Goal: Task Accomplishment & Management: Manage account settings

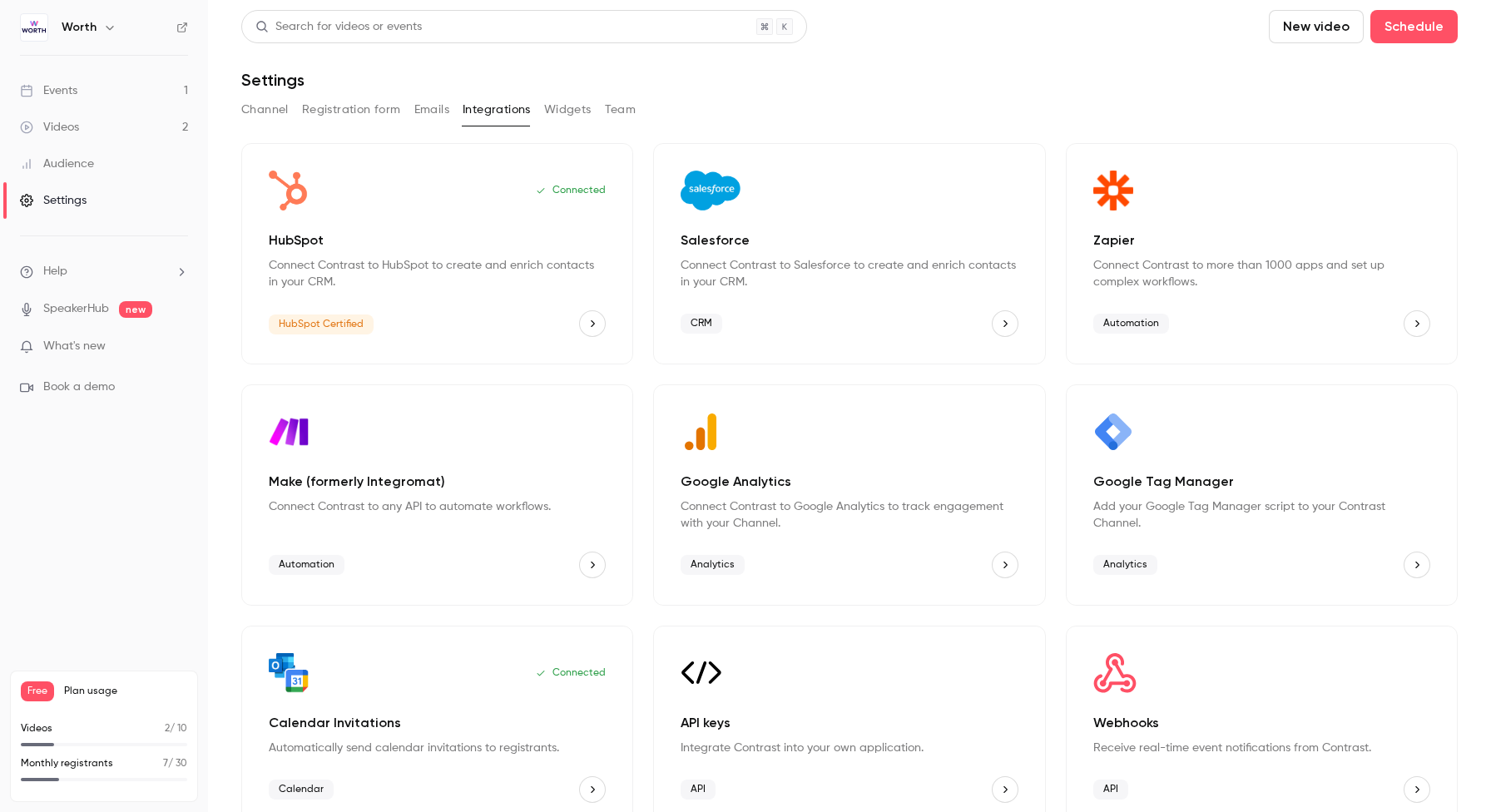
scroll to position [28, 0]
click at [1117, 564] on span "Analytics" at bounding box center [1124, 565] width 64 height 20
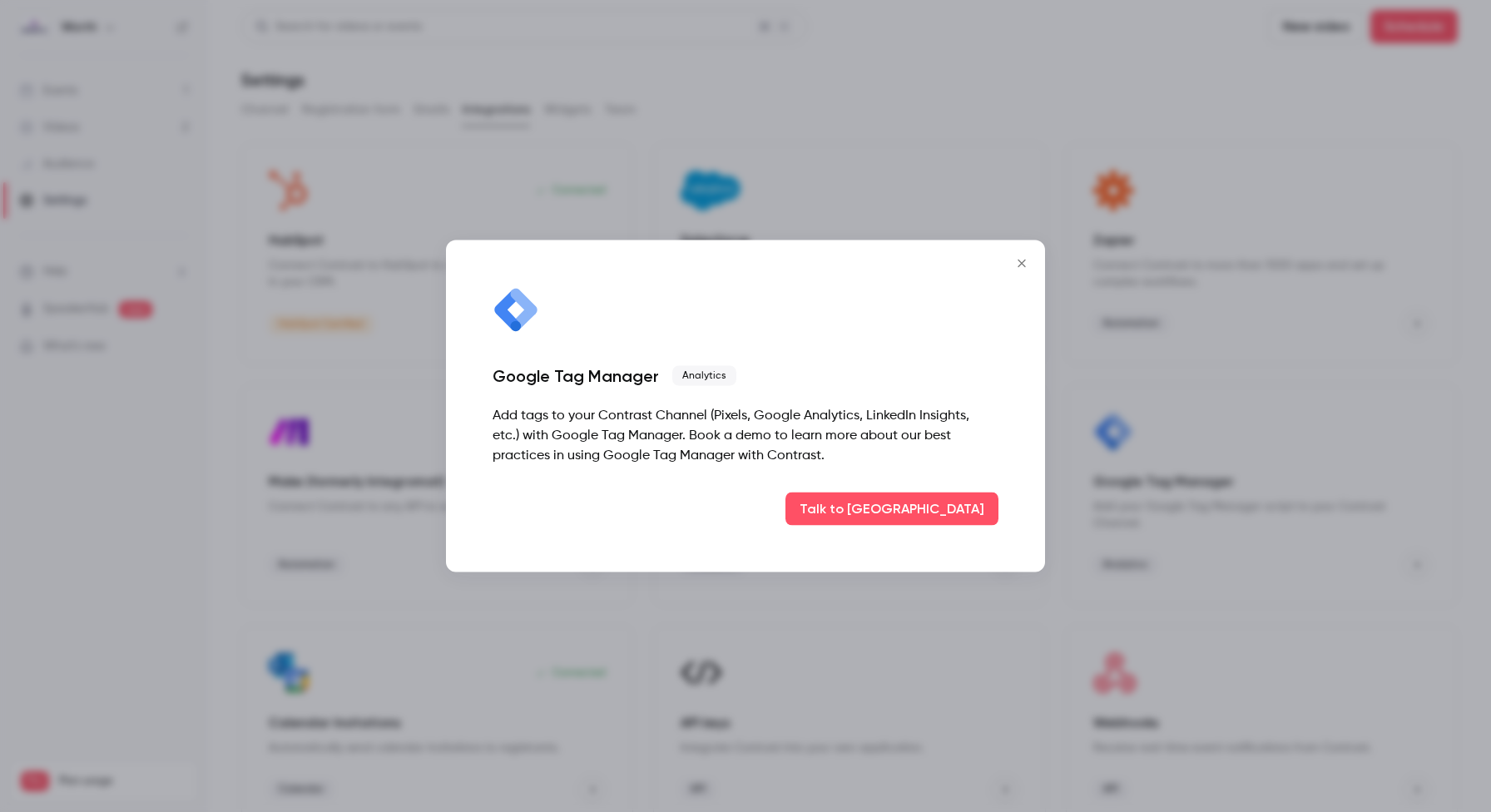
click at [1027, 262] on icon "Close" at bounding box center [1021, 264] width 20 height 14
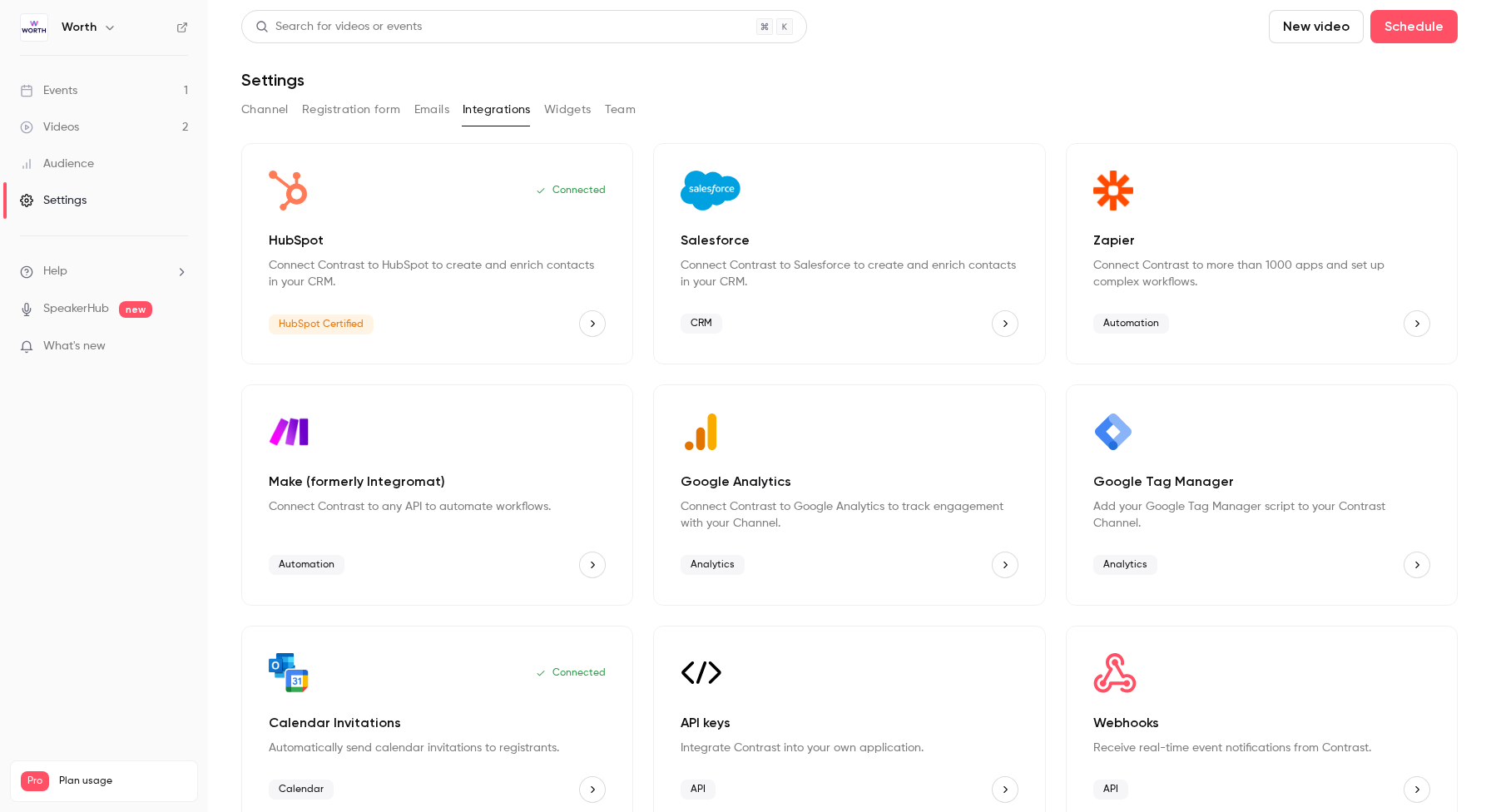
click at [1411, 561] on icon "Google Tag Manager" at bounding box center [1416, 565] width 12 height 12
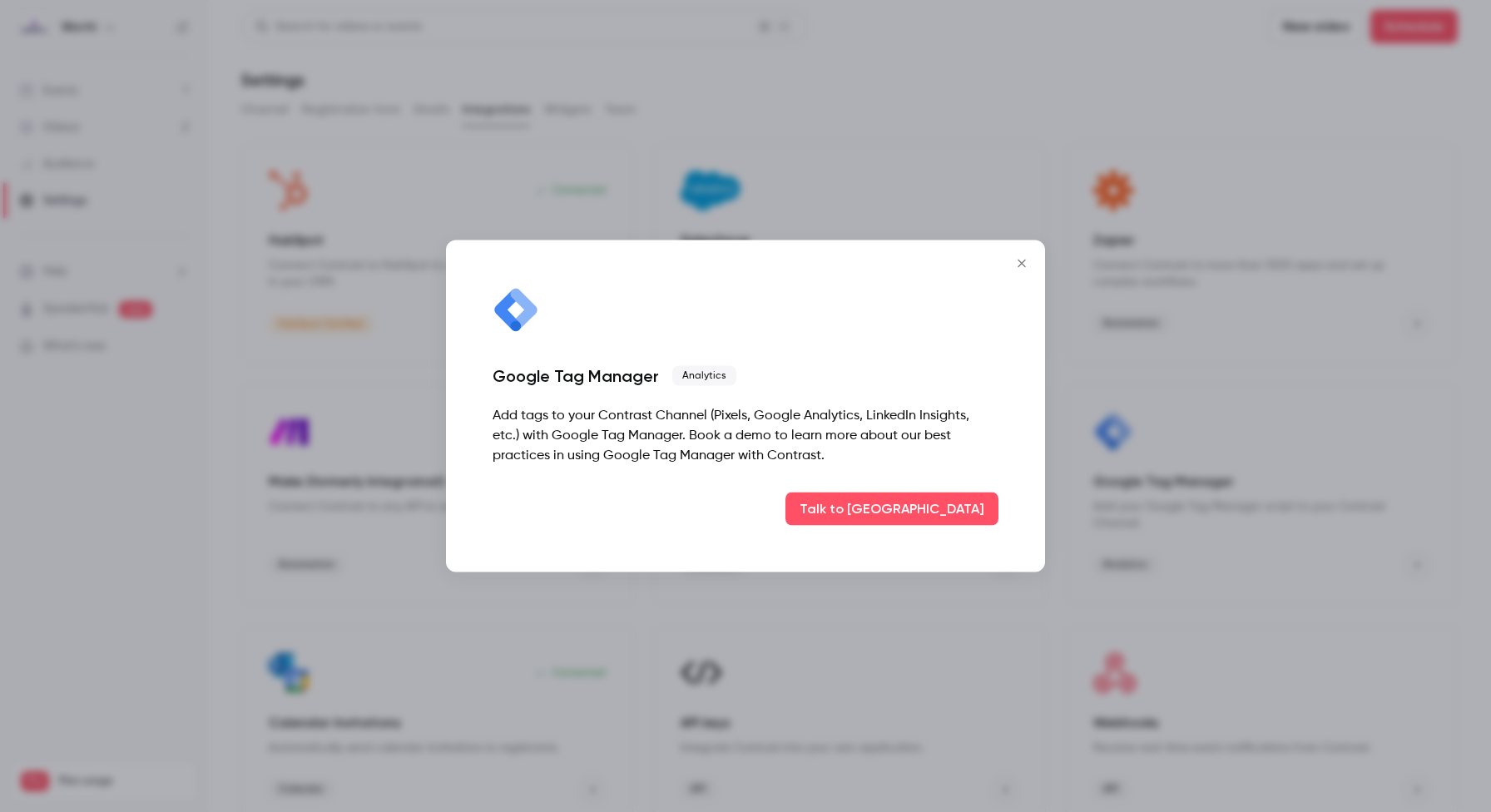
click at [1016, 264] on icon "Close" at bounding box center [1021, 264] width 20 height 14
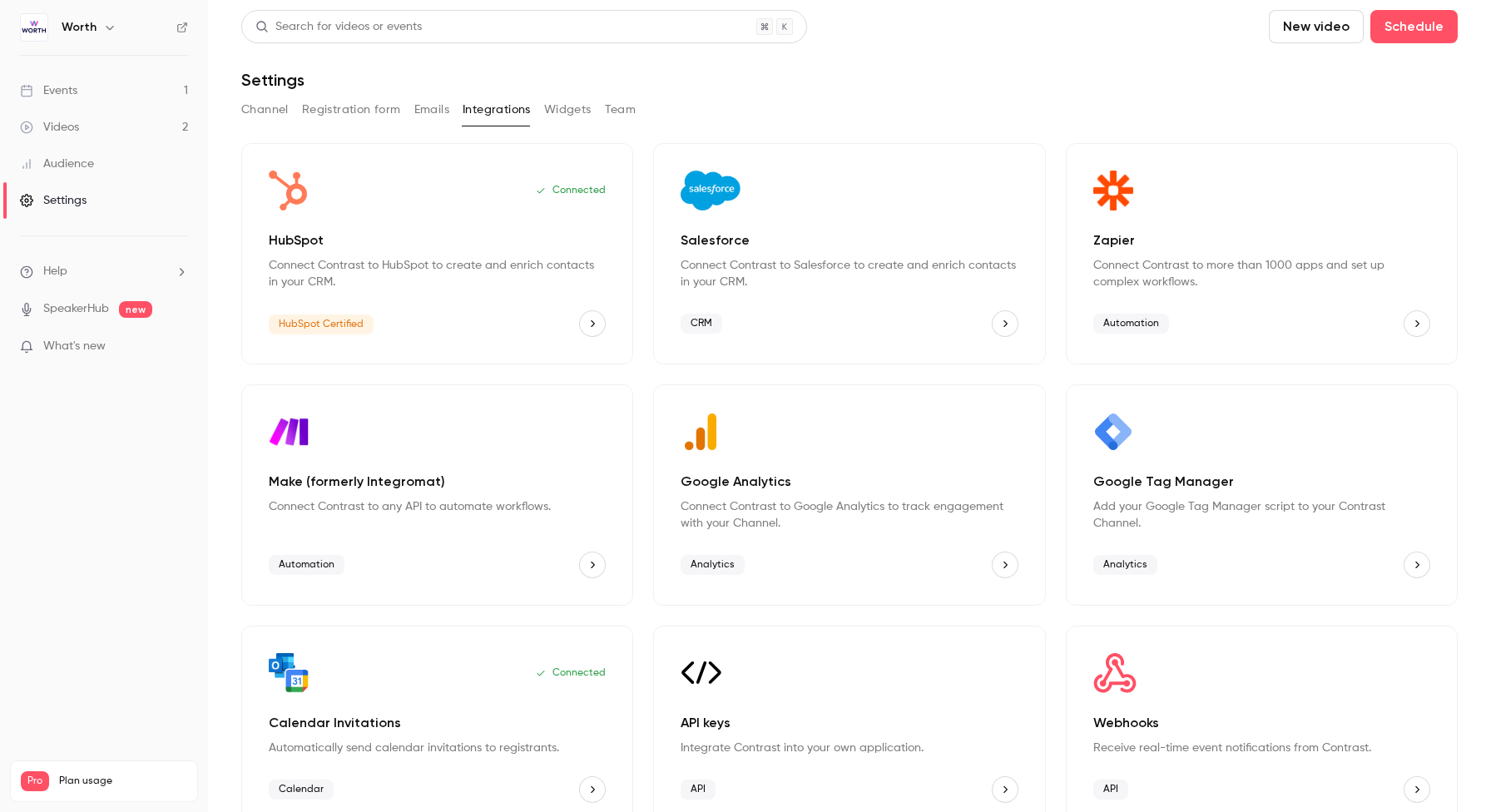
click at [98, 83] on link "Events 1" at bounding box center [104, 90] width 208 height 36
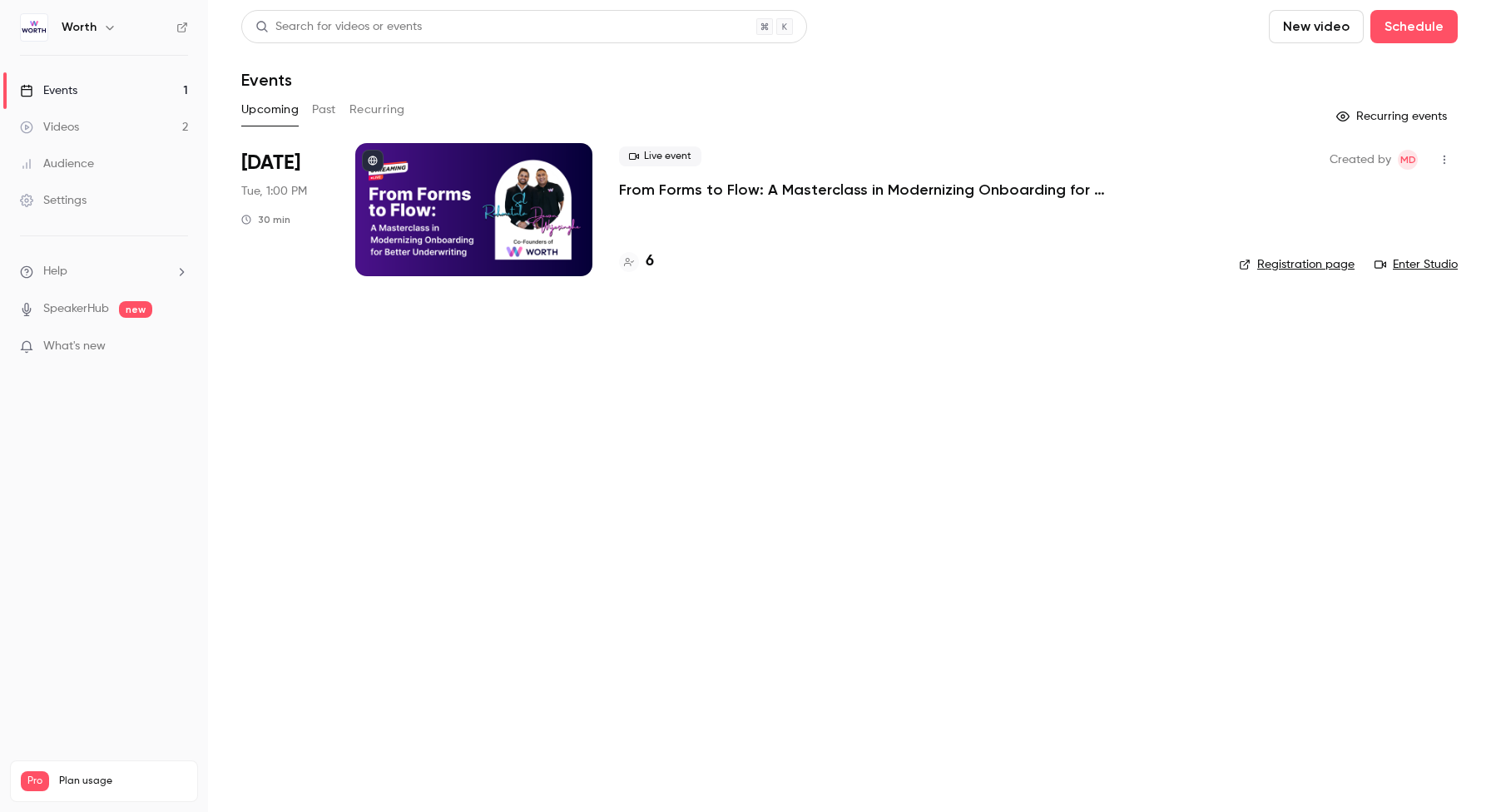
click at [106, 186] on link "Settings" at bounding box center [104, 200] width 208 height 36
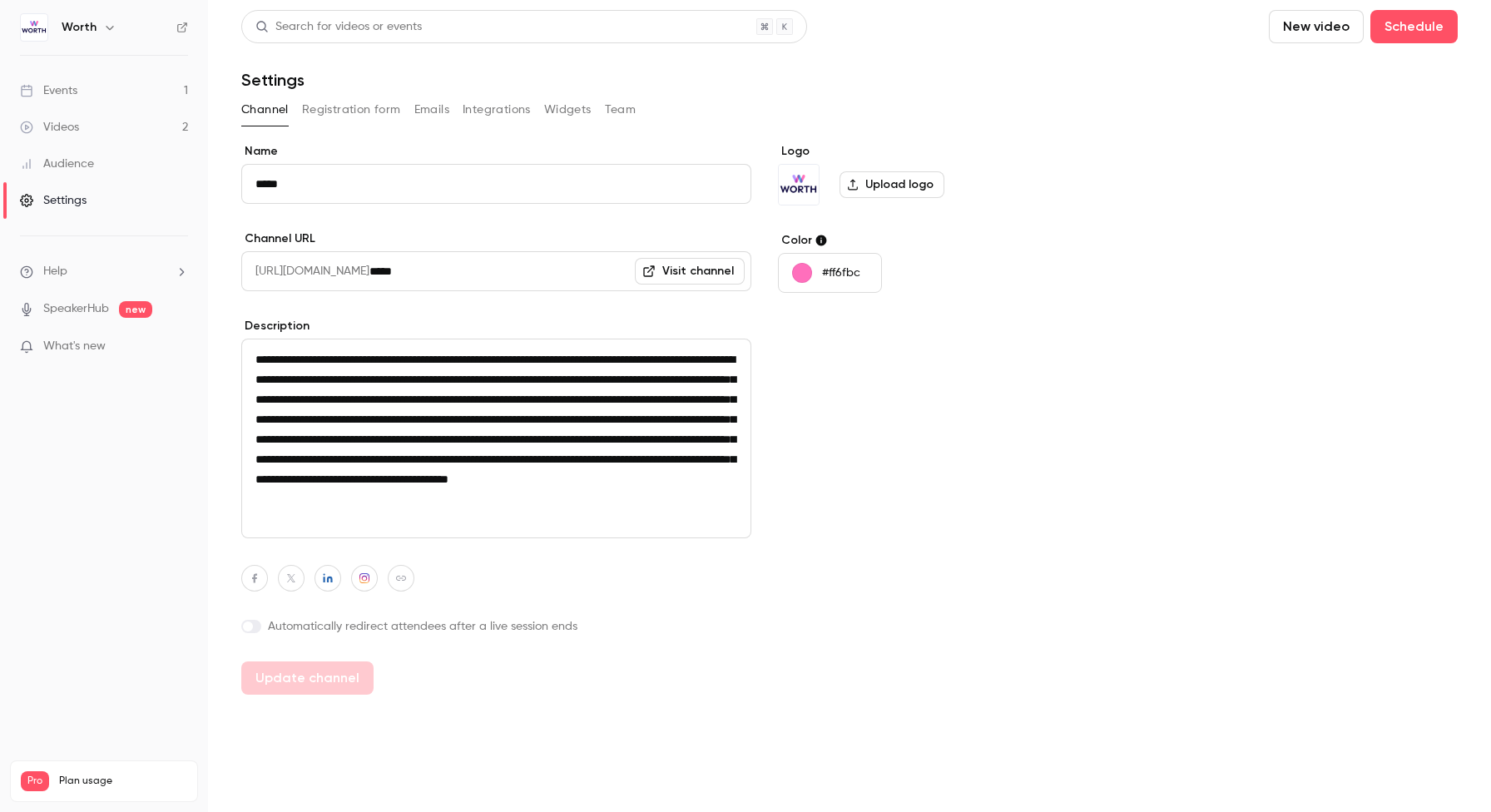
click at [495, 114] on button "Integrations" at bounding box center [496, 109] width 69 height 26
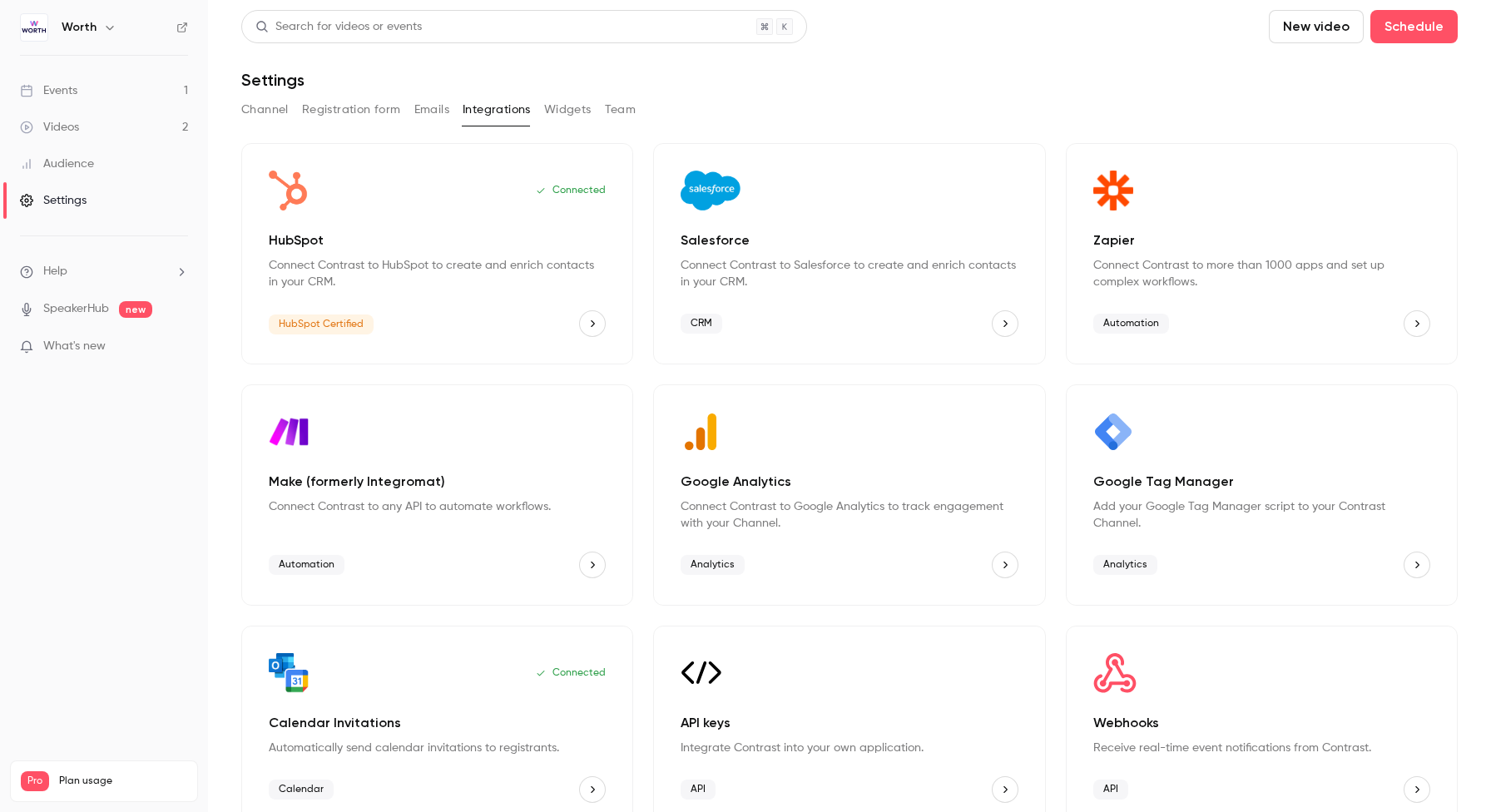
click at [577, 111] on button "Widgets" at bounding box center [568, 109] width 47 height 26
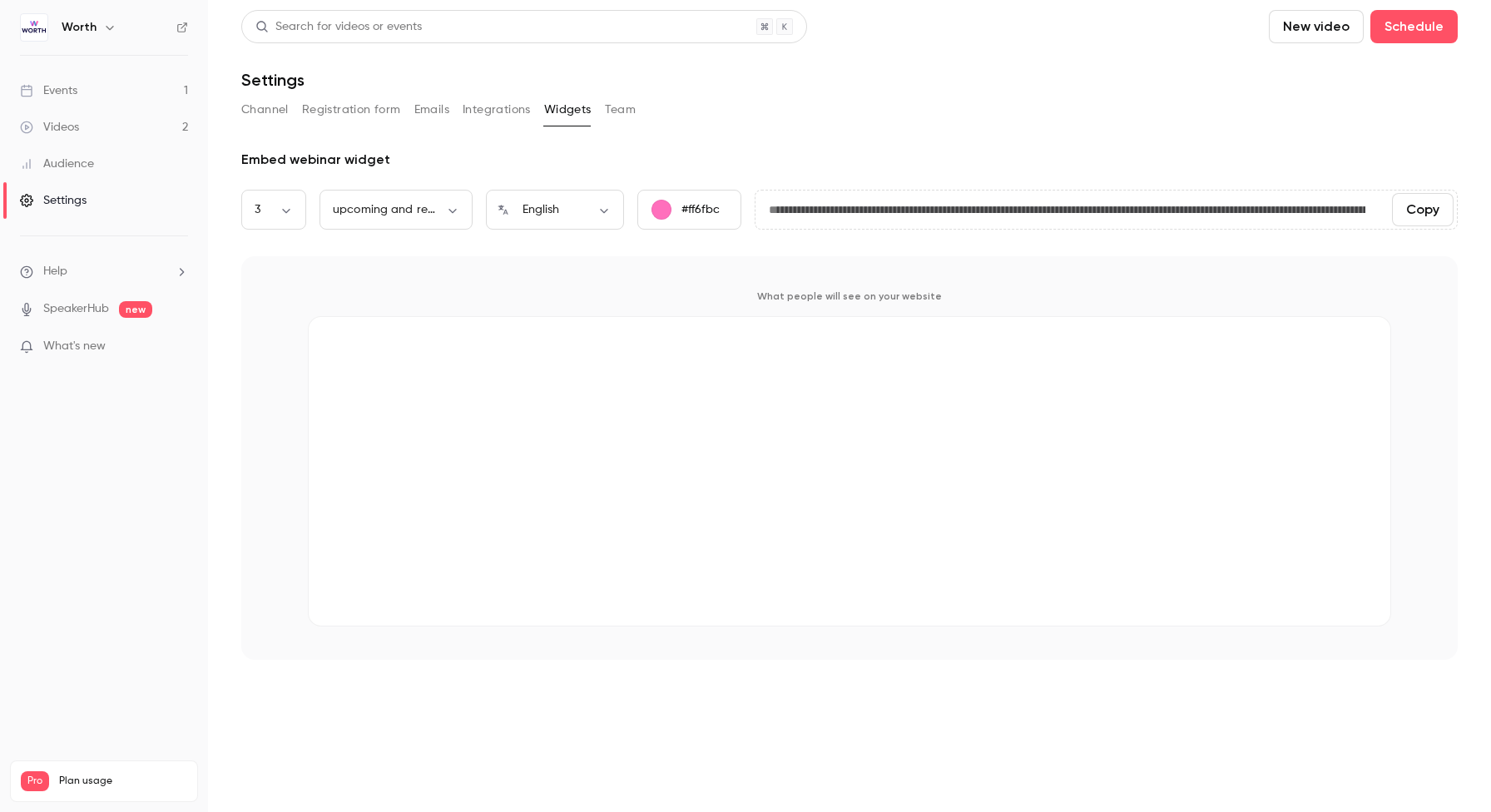
click at [493, 111] on button "Integrations" at bounding box center [496, 109] width 69 height 26
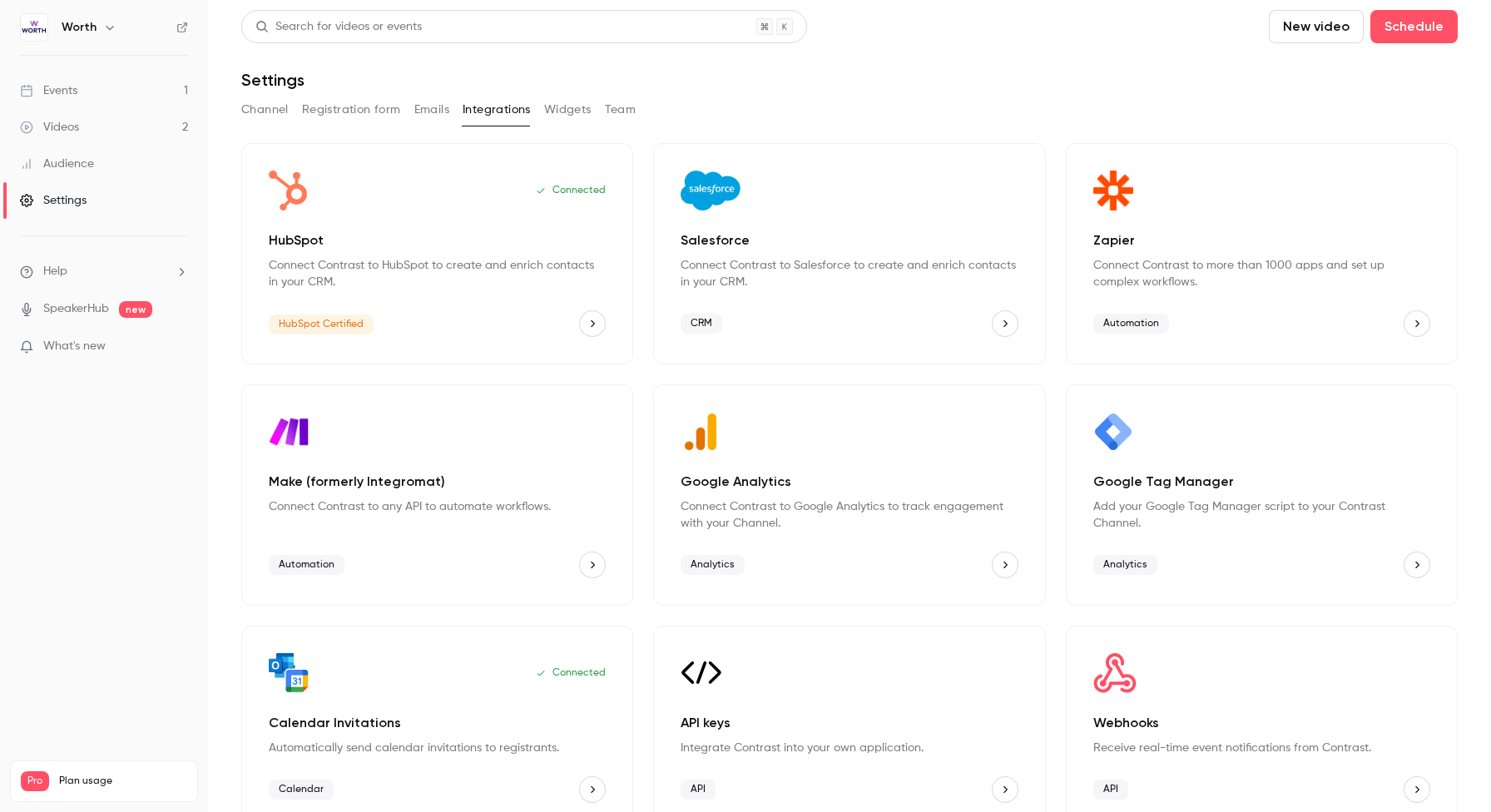
click at [92, 269] on li "Help" at bounding box center [103, 272] width 168 height 18
click at [265, 300] on span "Help center" at bounding box center [260, 304] width 63 height 18
click at [1212, 551] on div "Analytics" at bounding box center [1260, 564] width 336 height 26
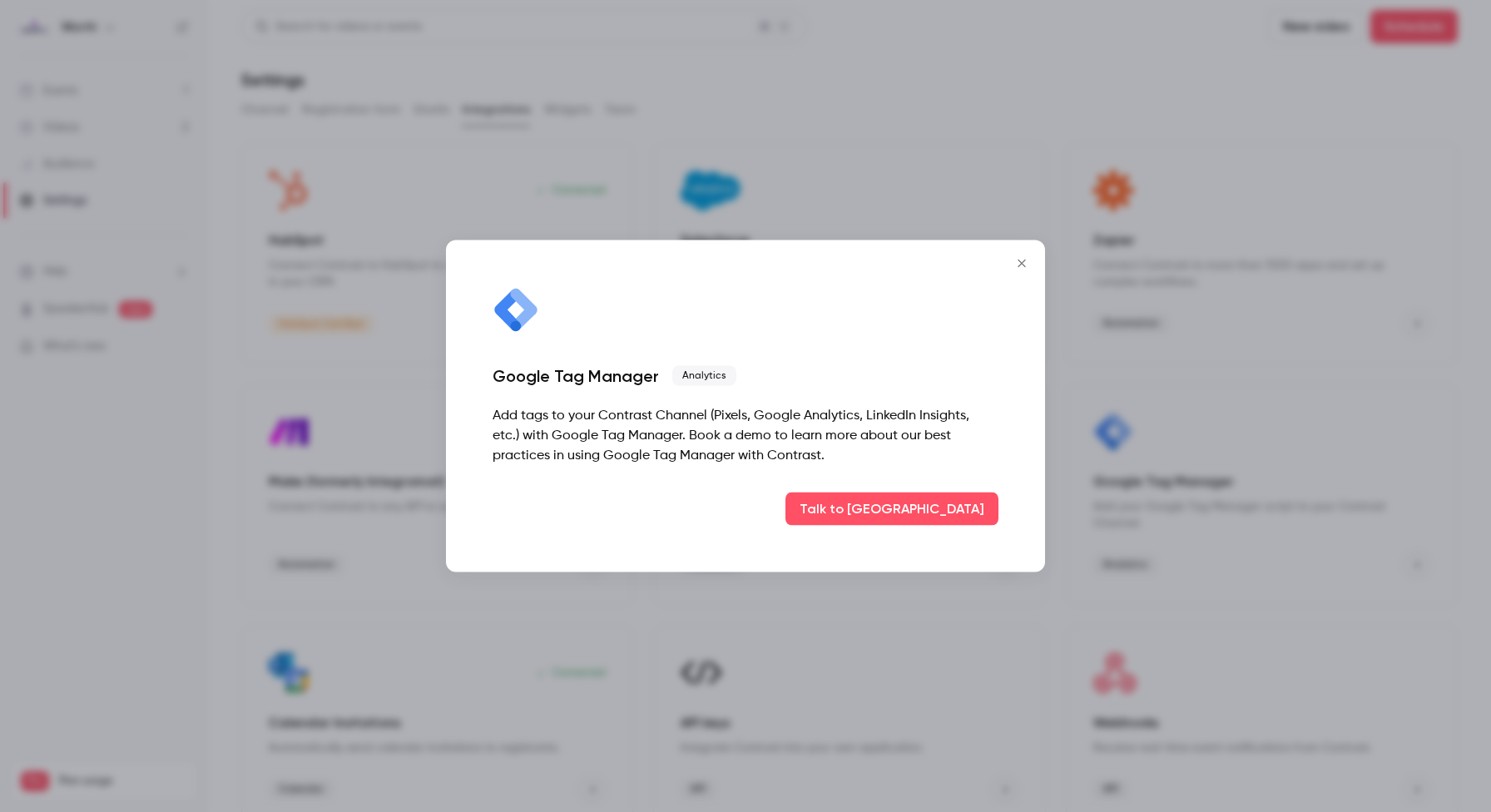
click at [1019, 265] on icon "Close" at bounding box center [1021, 264] width 20 height 14
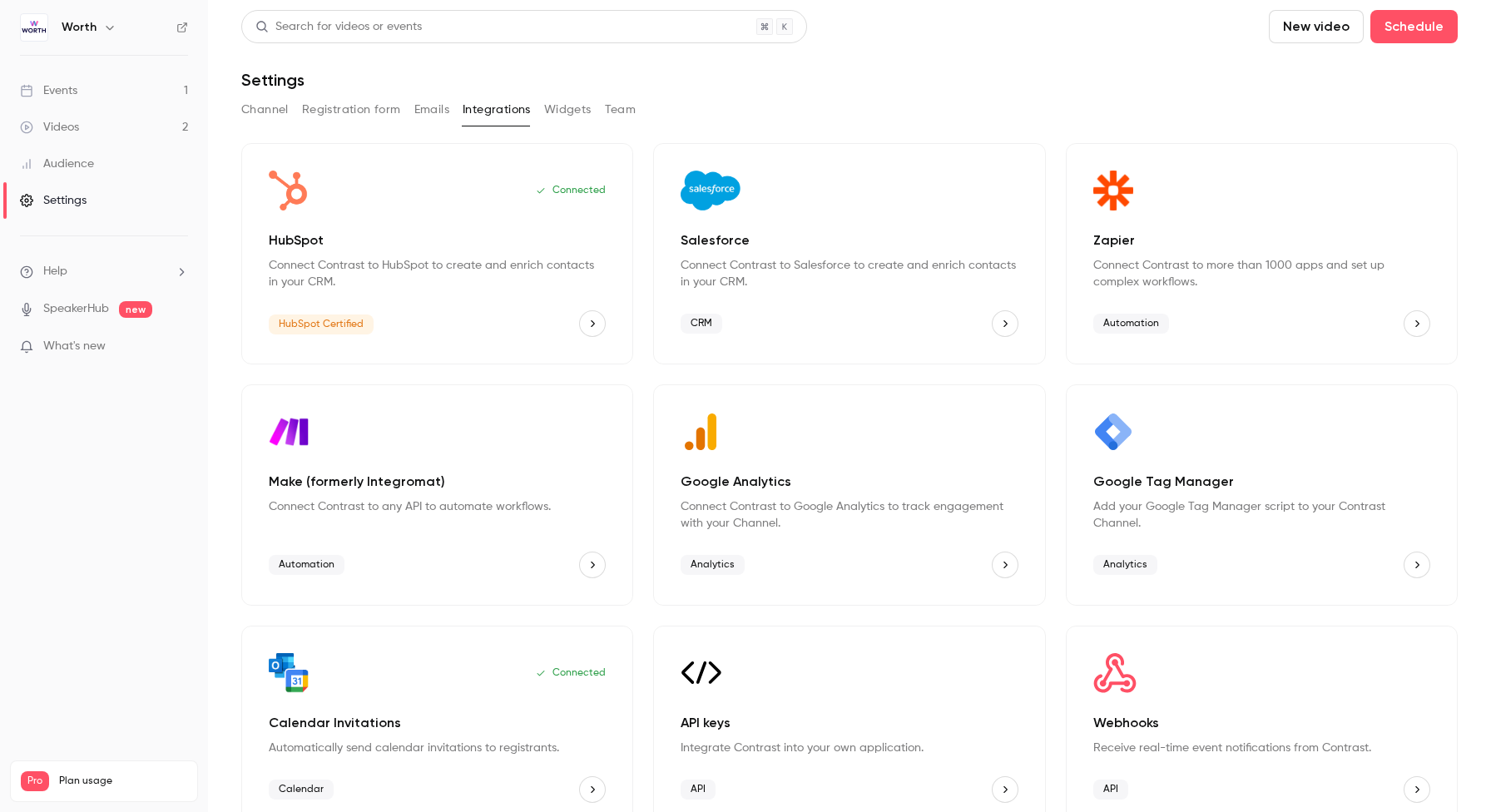
click at [79, 90] on link "Events 1" at bounding box center [104, 90] width 208 height 36
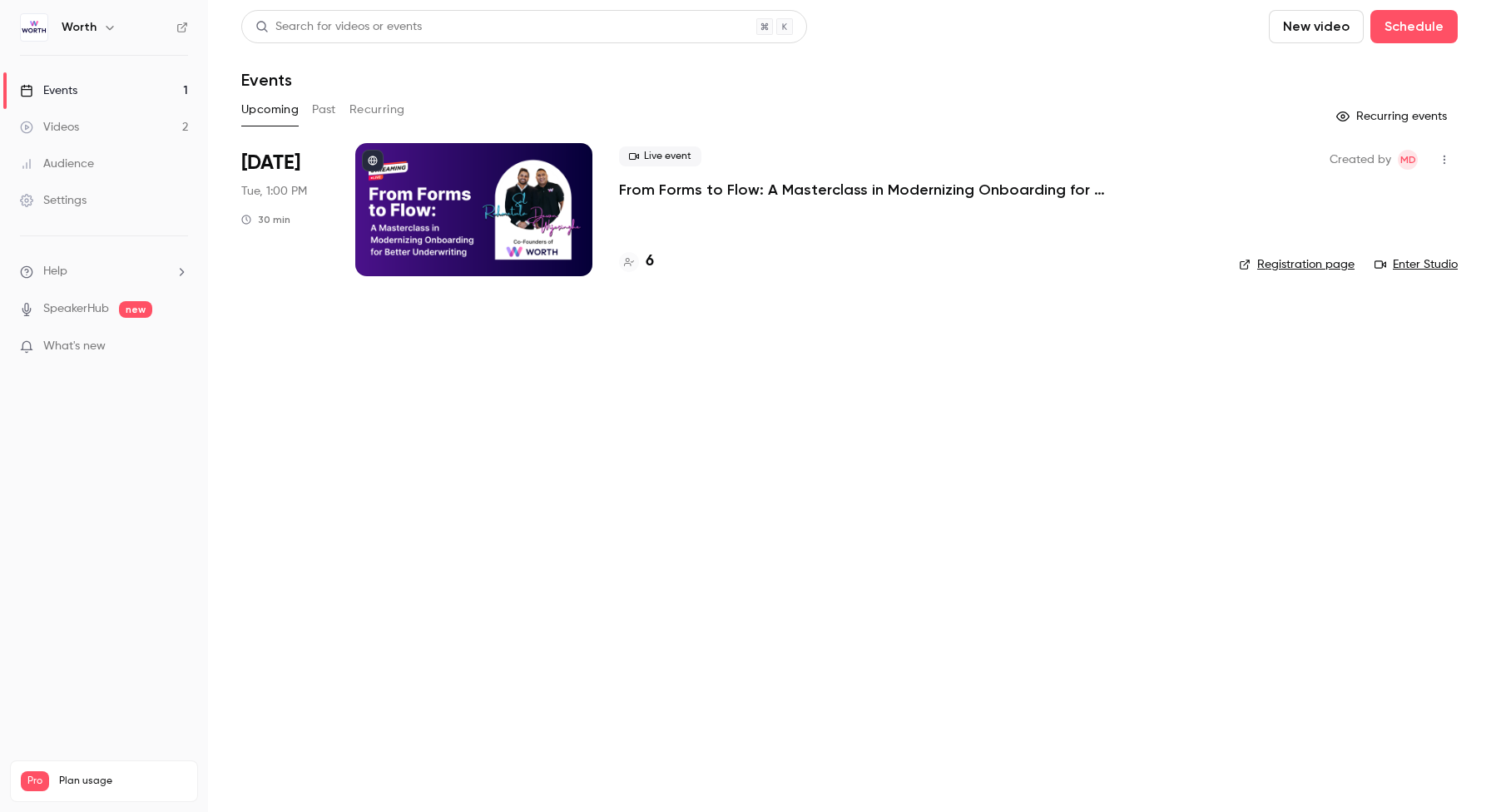
click at [431, 202] on div at bounding box center [474, 210] width 237 height 133
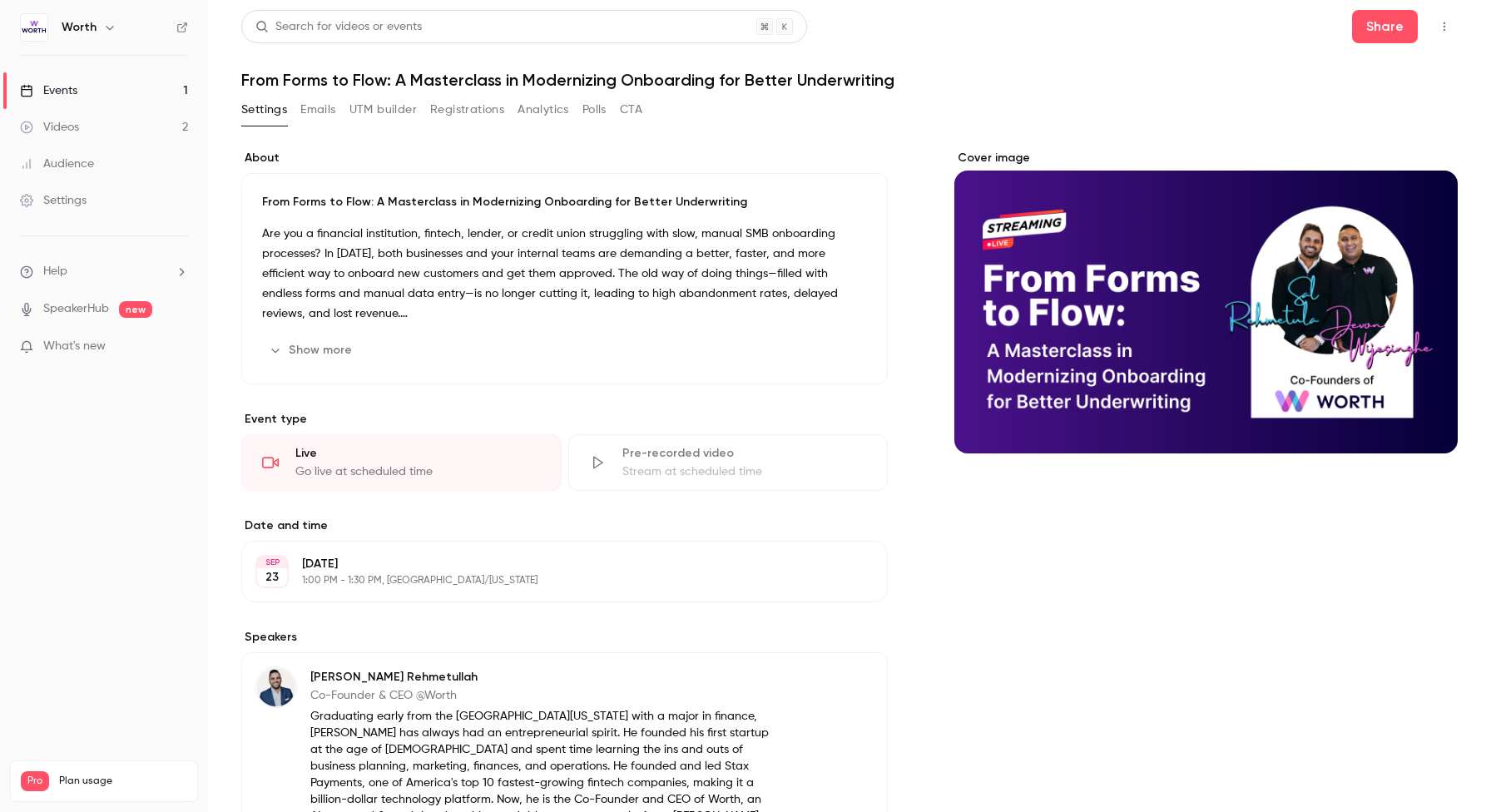
click at [540, 105] on button "Analytics" at bounding box center [542, 109] width 52 height 26
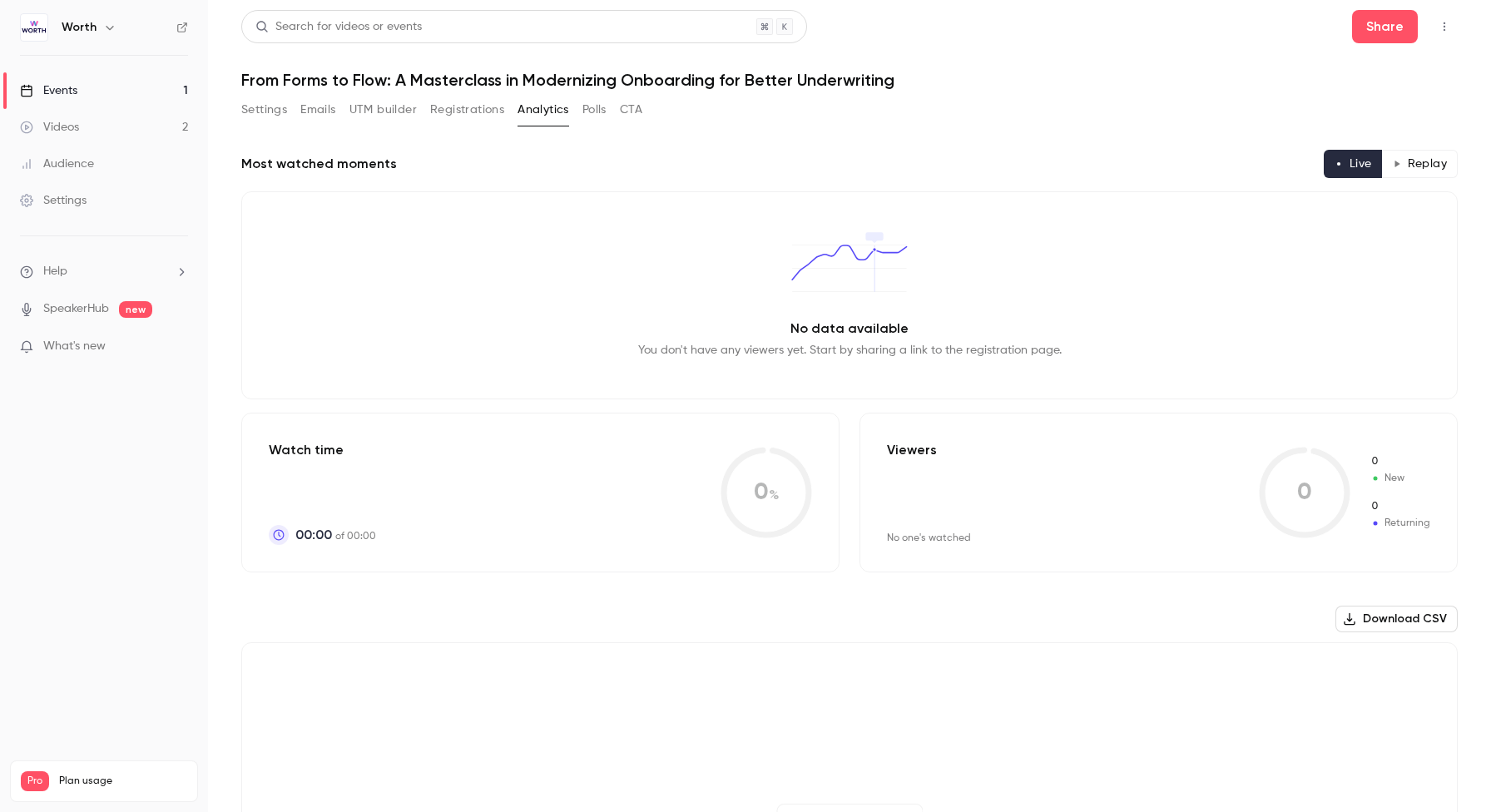
click at [326, 110] on button "Emails" at bounding box center [318, 109] width 35 height 26
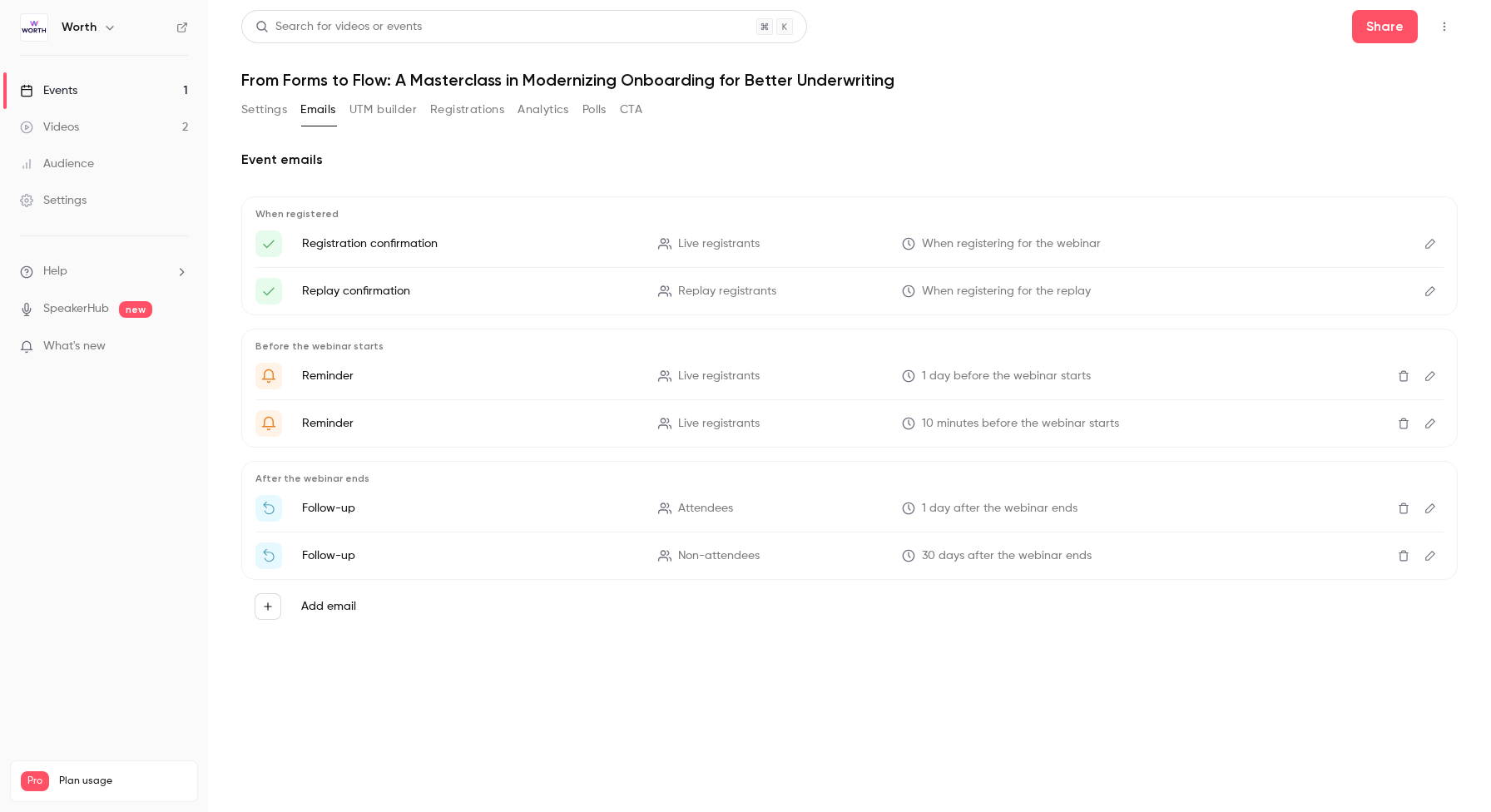
click at [270, 110] on button "Settings" at bounding box center [264, 109] width 46 height 26
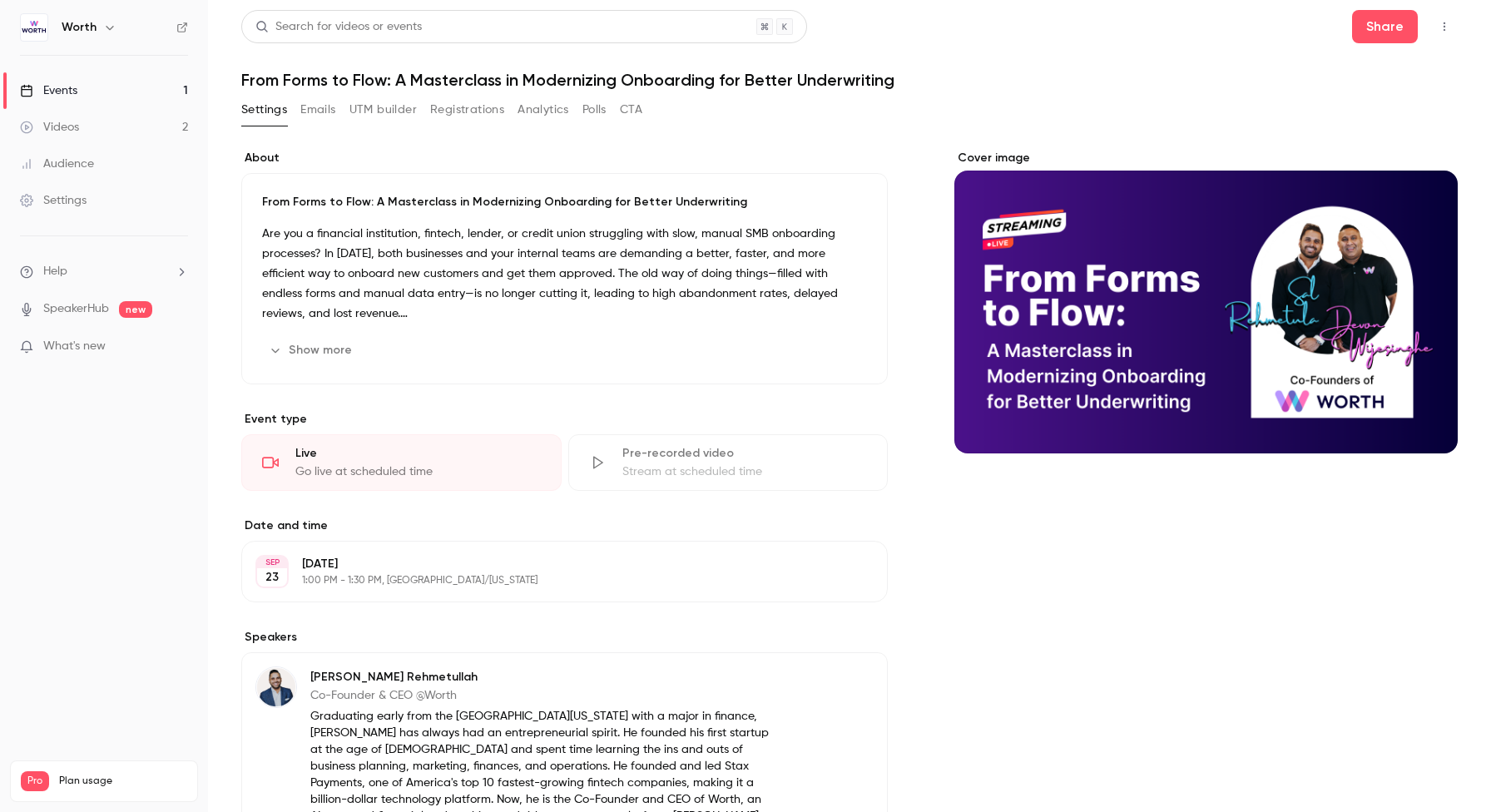
click at [536, 107] on button "Analytics" at bounding box center [542, 109] width 52 height 26
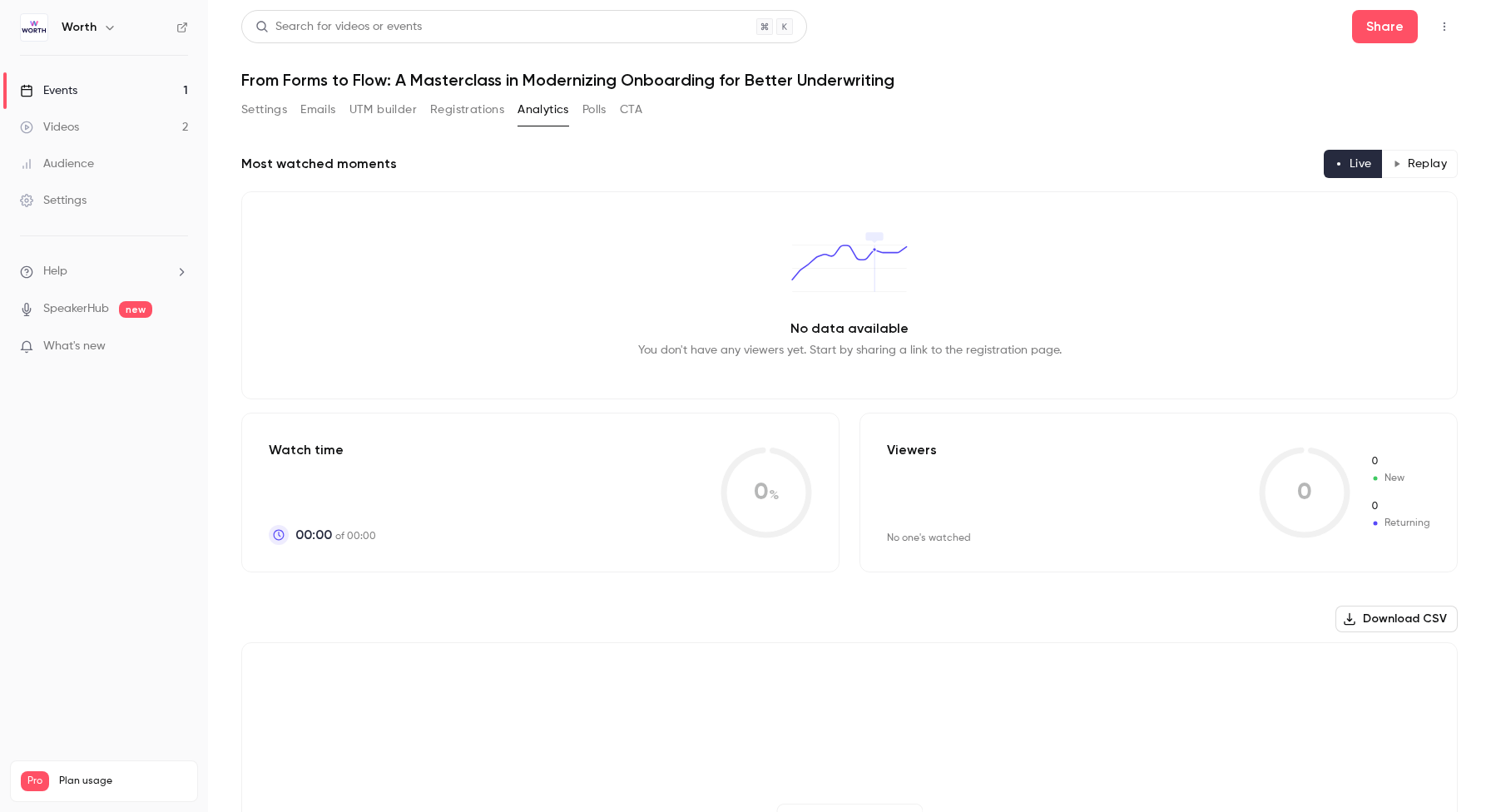
click at [272, 112] on button "Settings" at bounding box center [264, 109] width 46 height 26
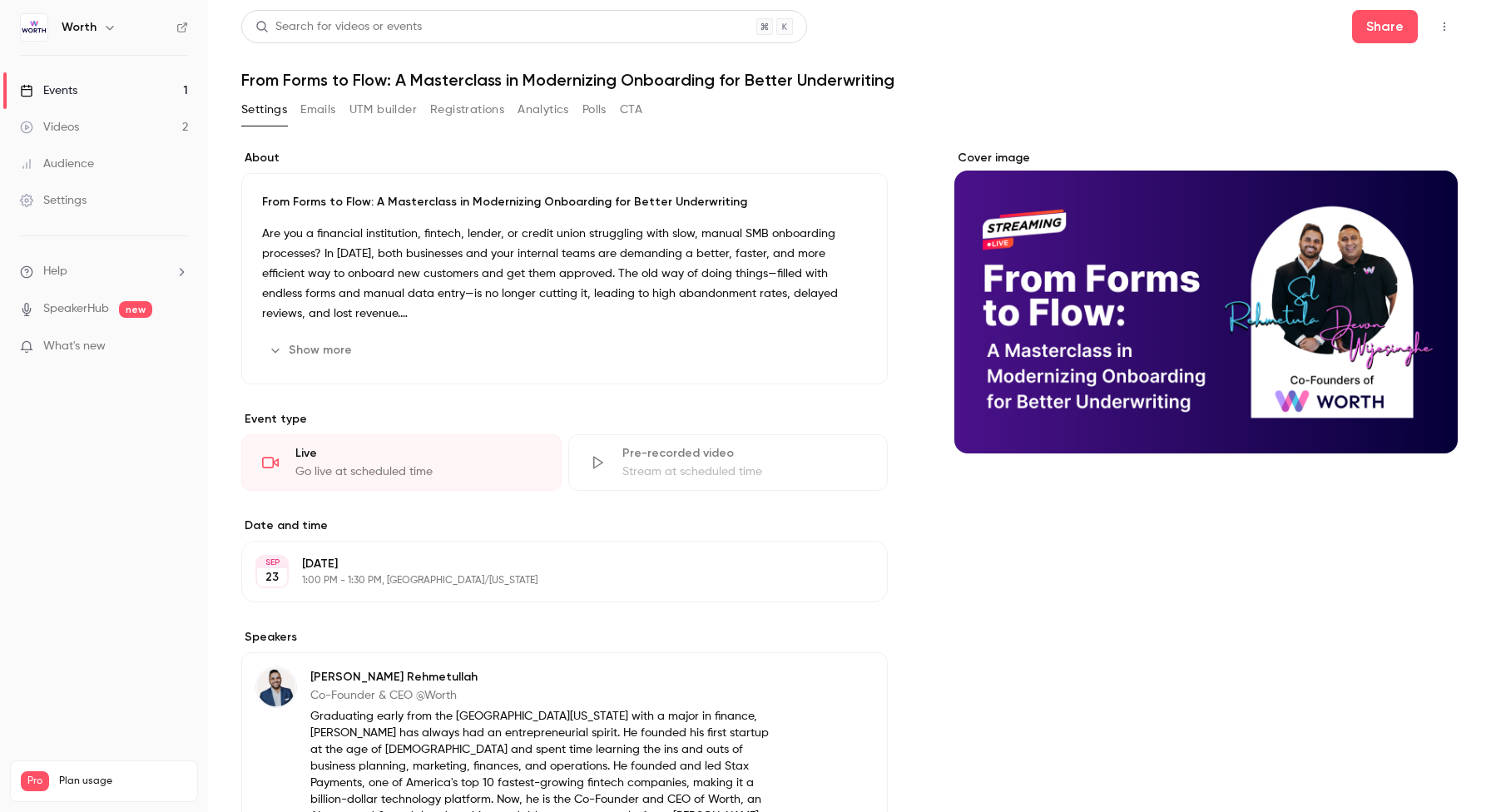
scroll to position [447, 0]
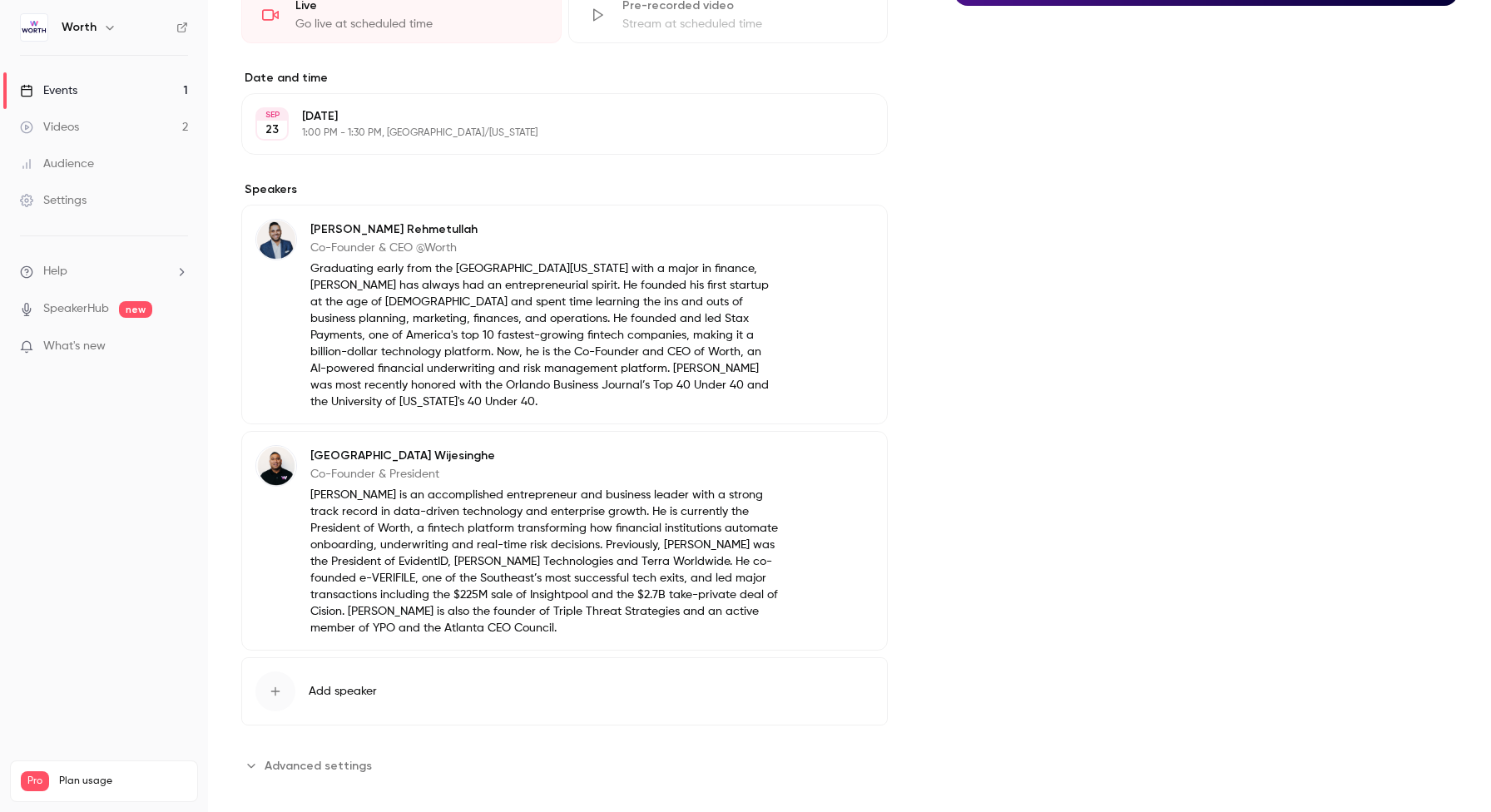
click at [322, 757] on span "Advanced settings" at bounding box center [318, 766] width 107 height 18
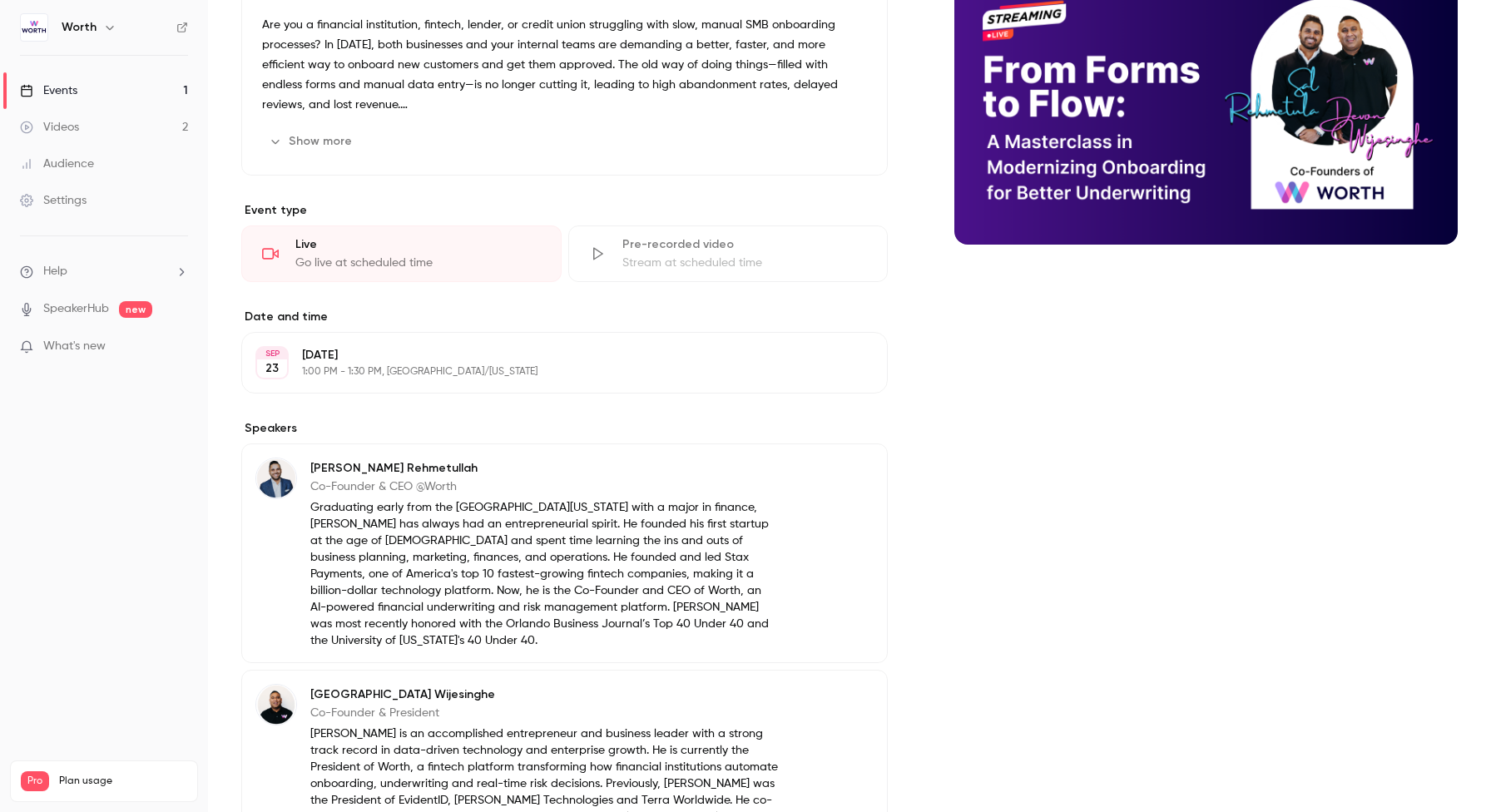
scroll to position [0, 0]
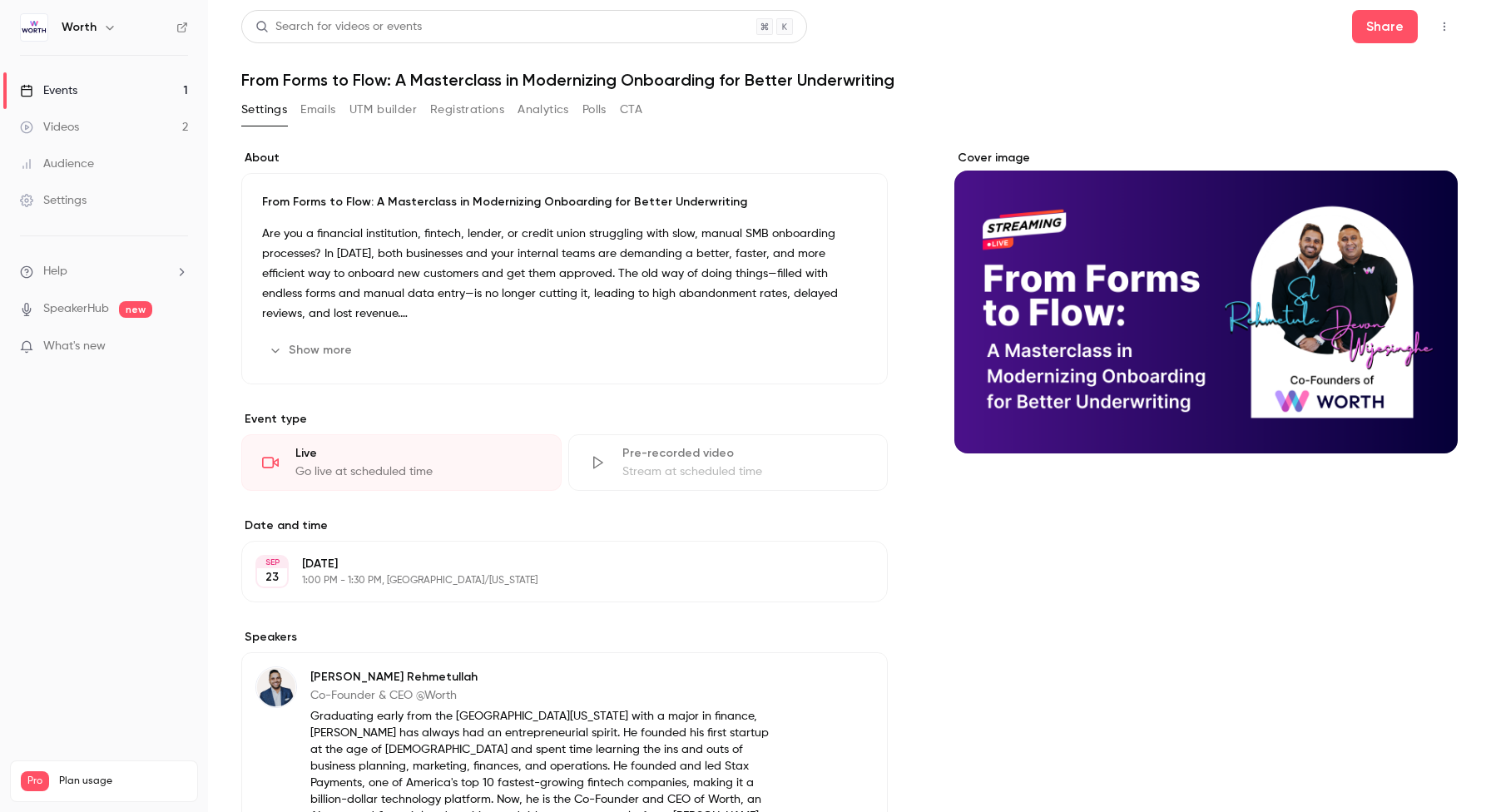
click at [89, 89] on link "Events 1" at bounding box center [104, 90] width 208 height 36
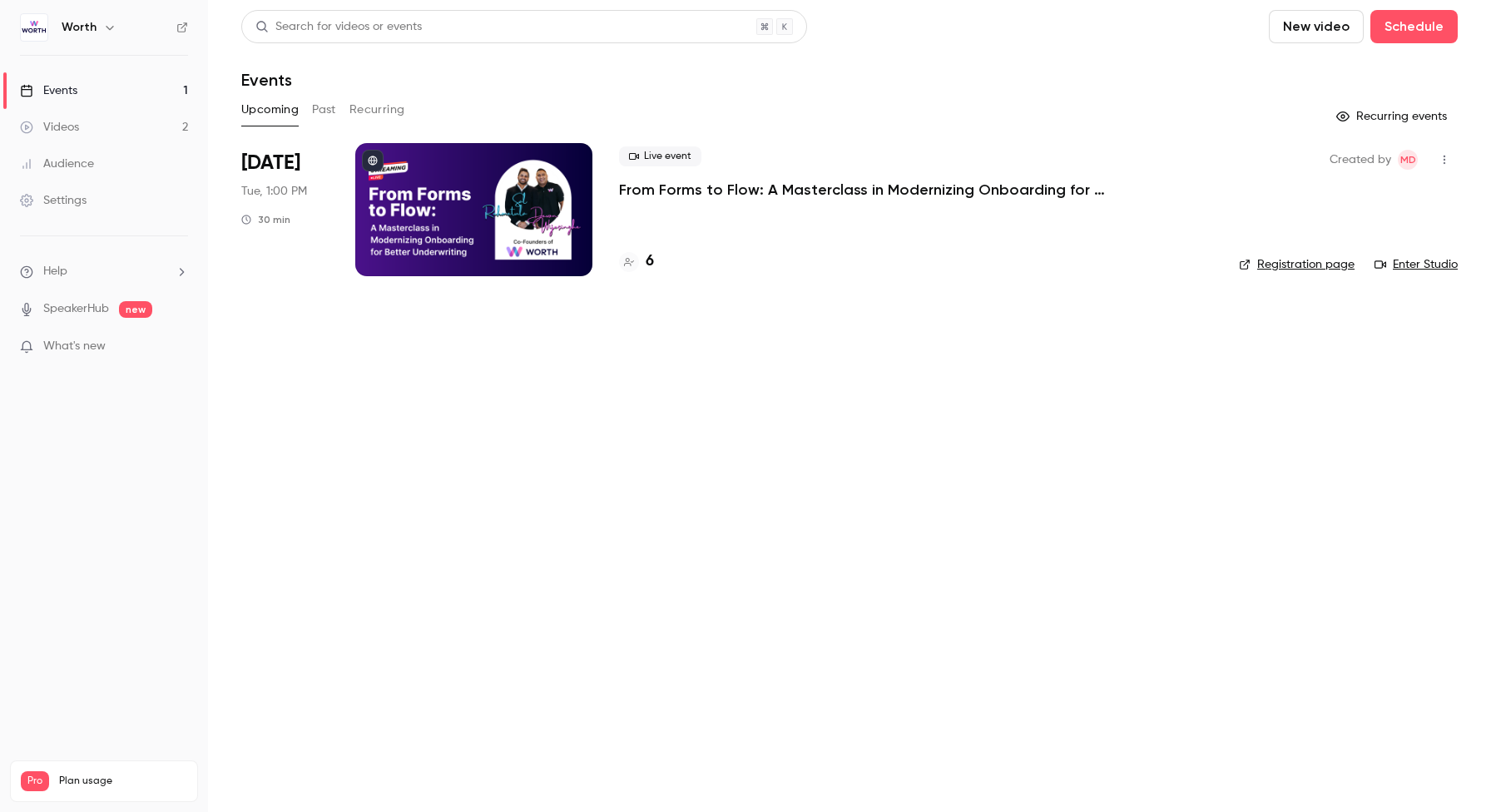
click at [75, 200] on div "Settings" at bounding box center [53, 200] width 67 height 17
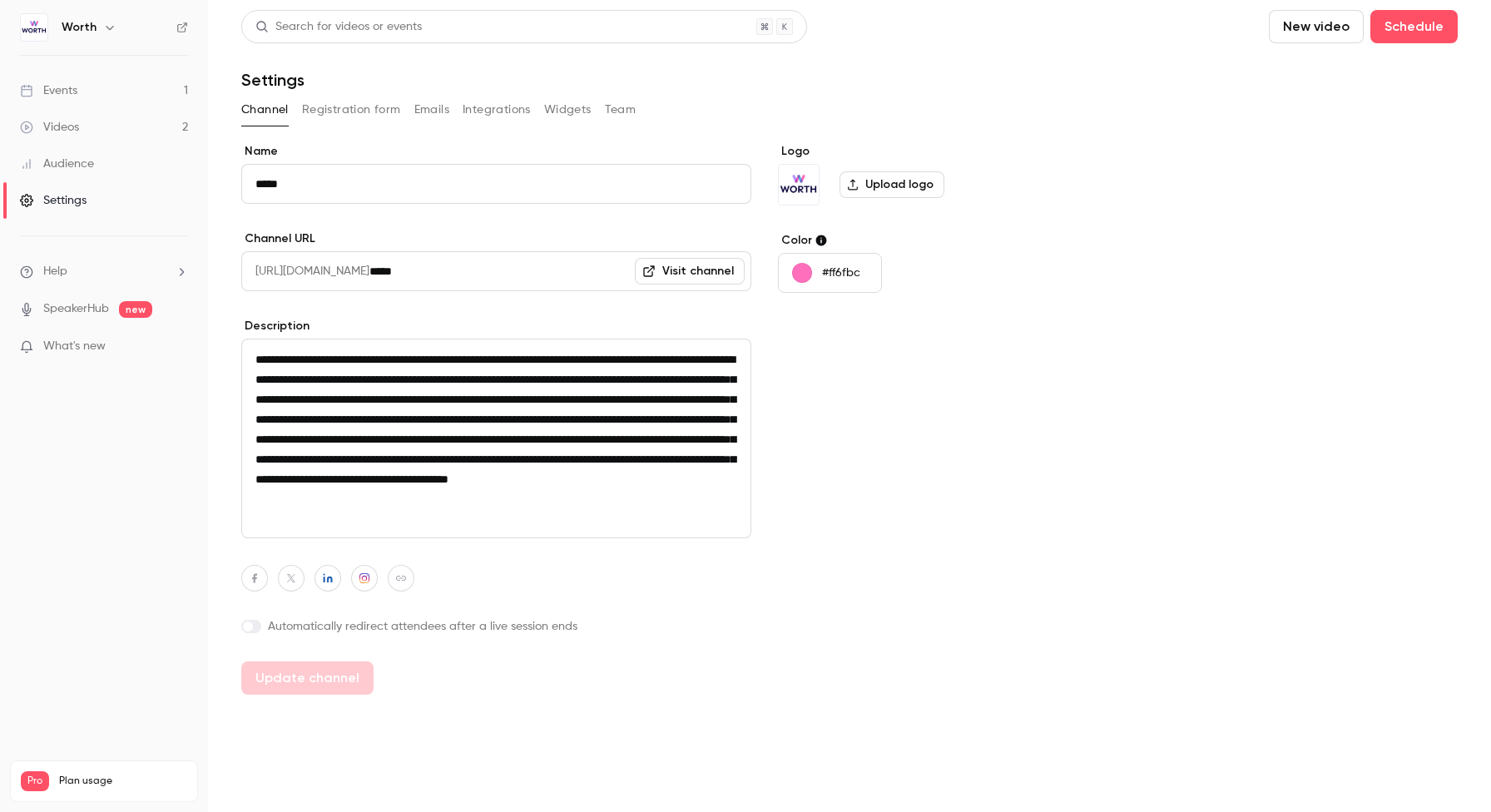
click at [84, 89] on link "Events 1" at bounding box center [104, 90] width 208 height 36
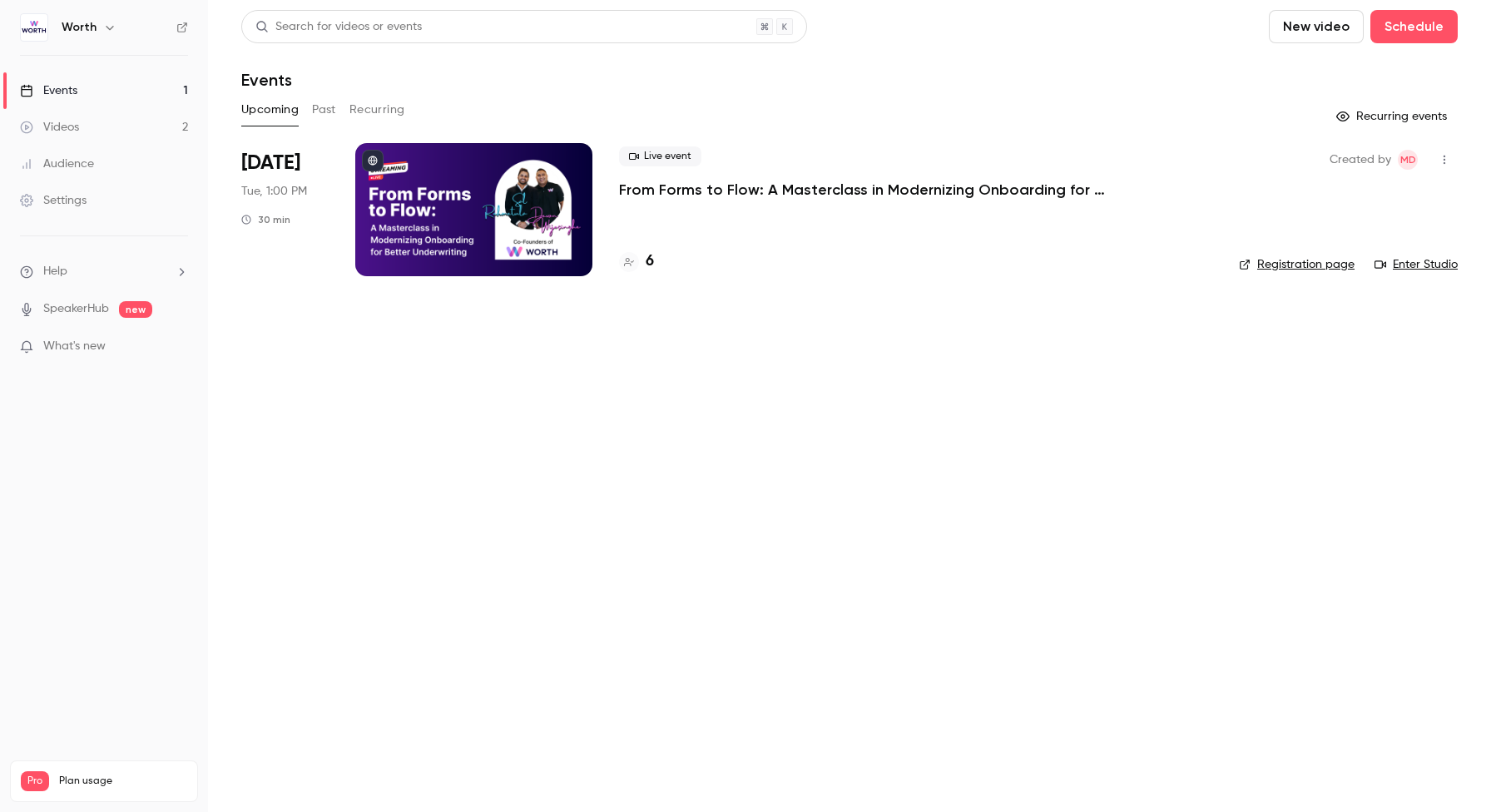
click at [79, 193] on div "Settings" at bounding box center [53, 200] width 67 height 17
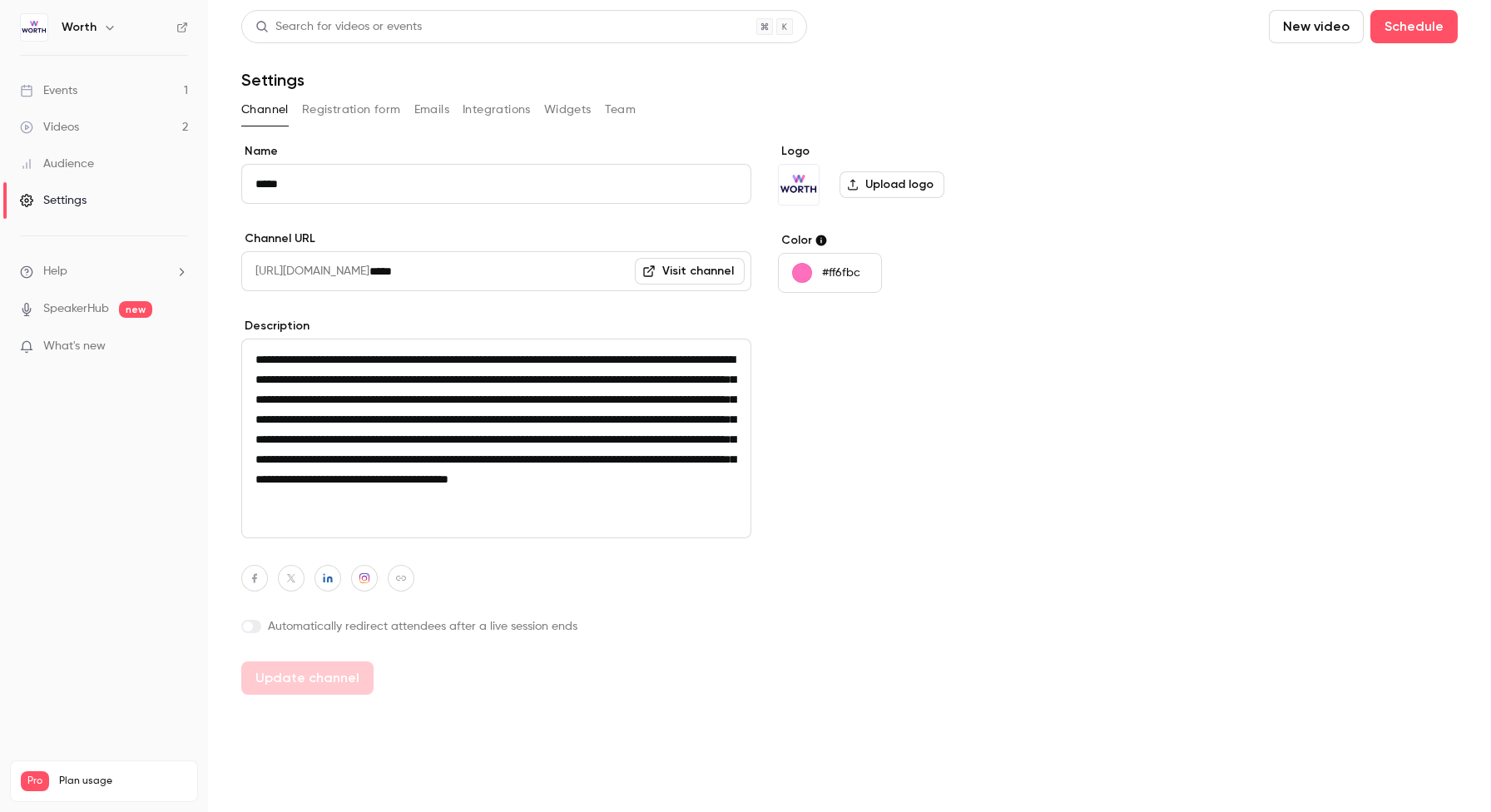
click at [474, 108] on button "Integrations" at bounding box center [496, 109] width 69 height 26
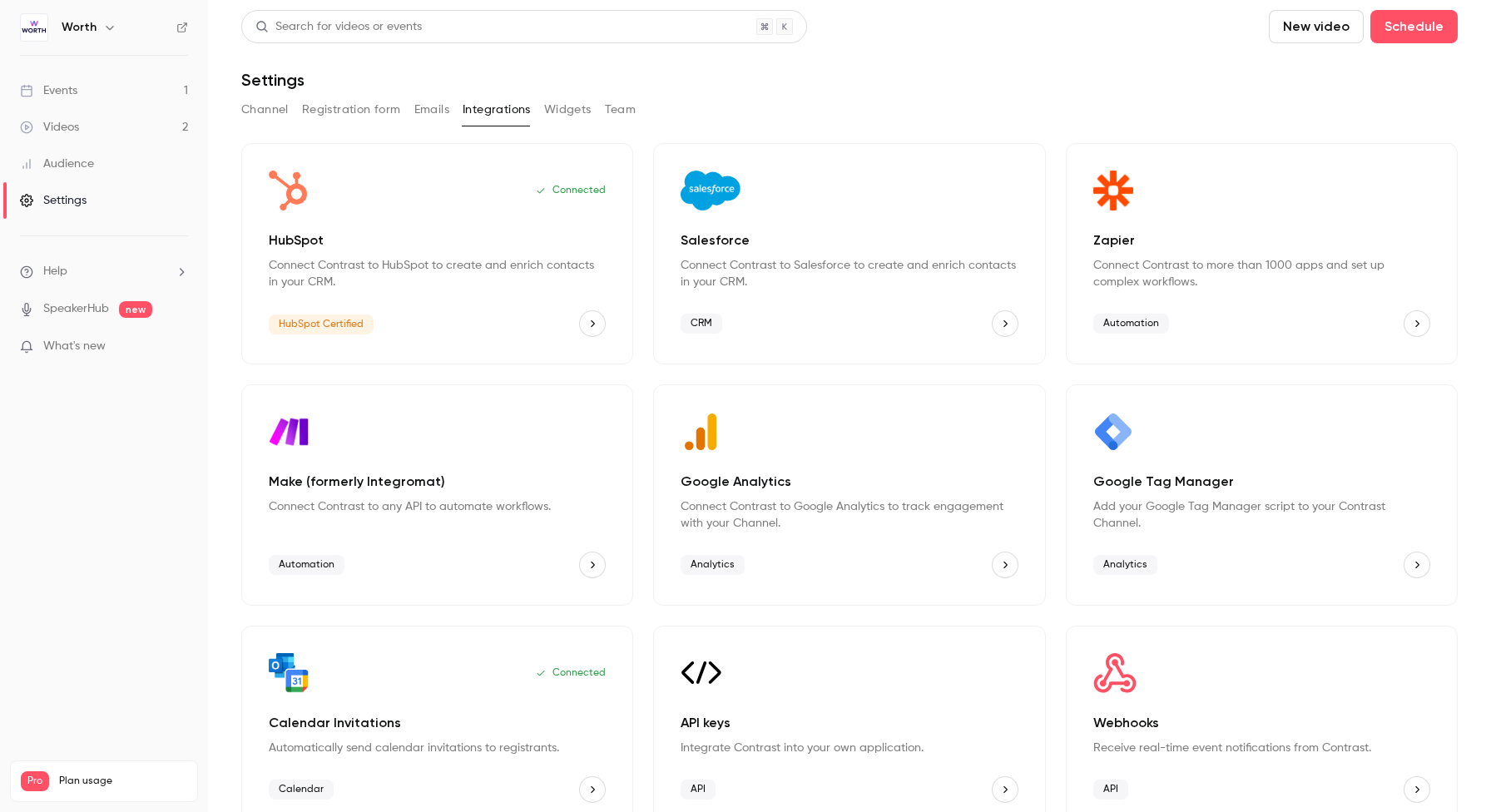
scroll to position [28, 0]
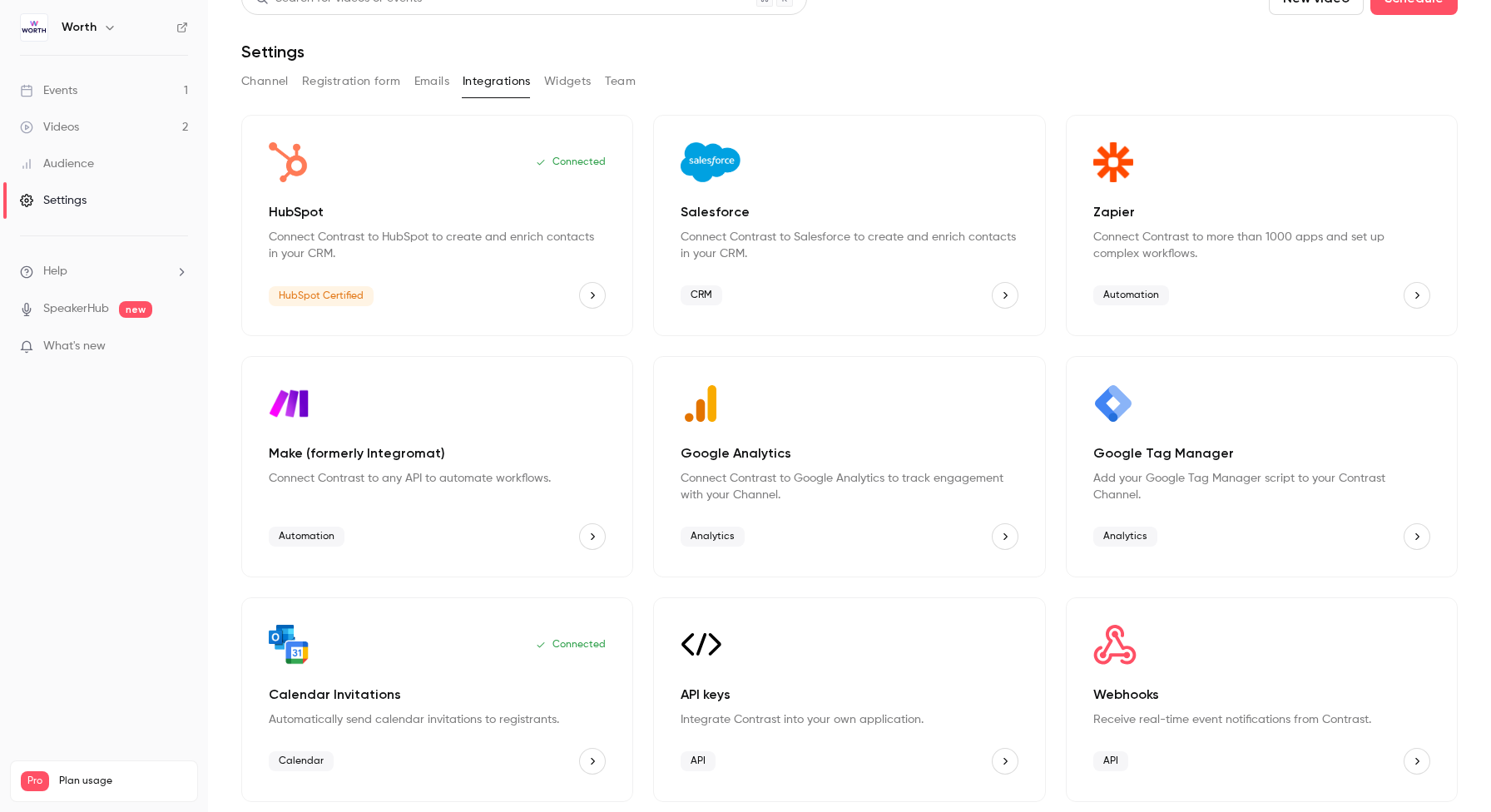
click at [1248, 510] on div "Google Tag Manager Add your Google Tag Manager script to your Contrast Channel.…" at bounding box center [1260, 467] width 391 height 222
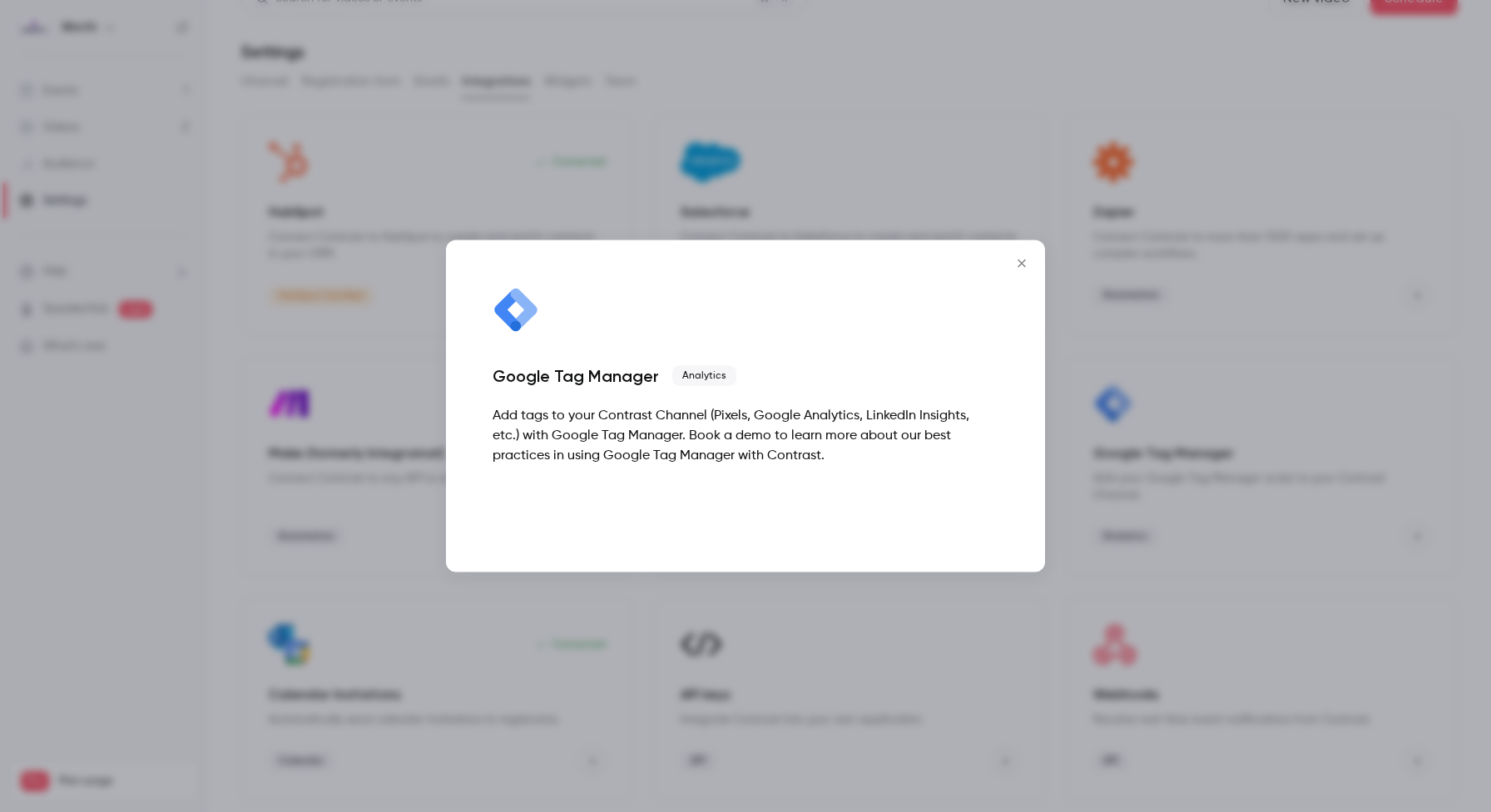
click at [933, 507] on button "Talk to [GEOGRAPHIC_DATA]" at bounding box center [892, 509] width 213 height 33
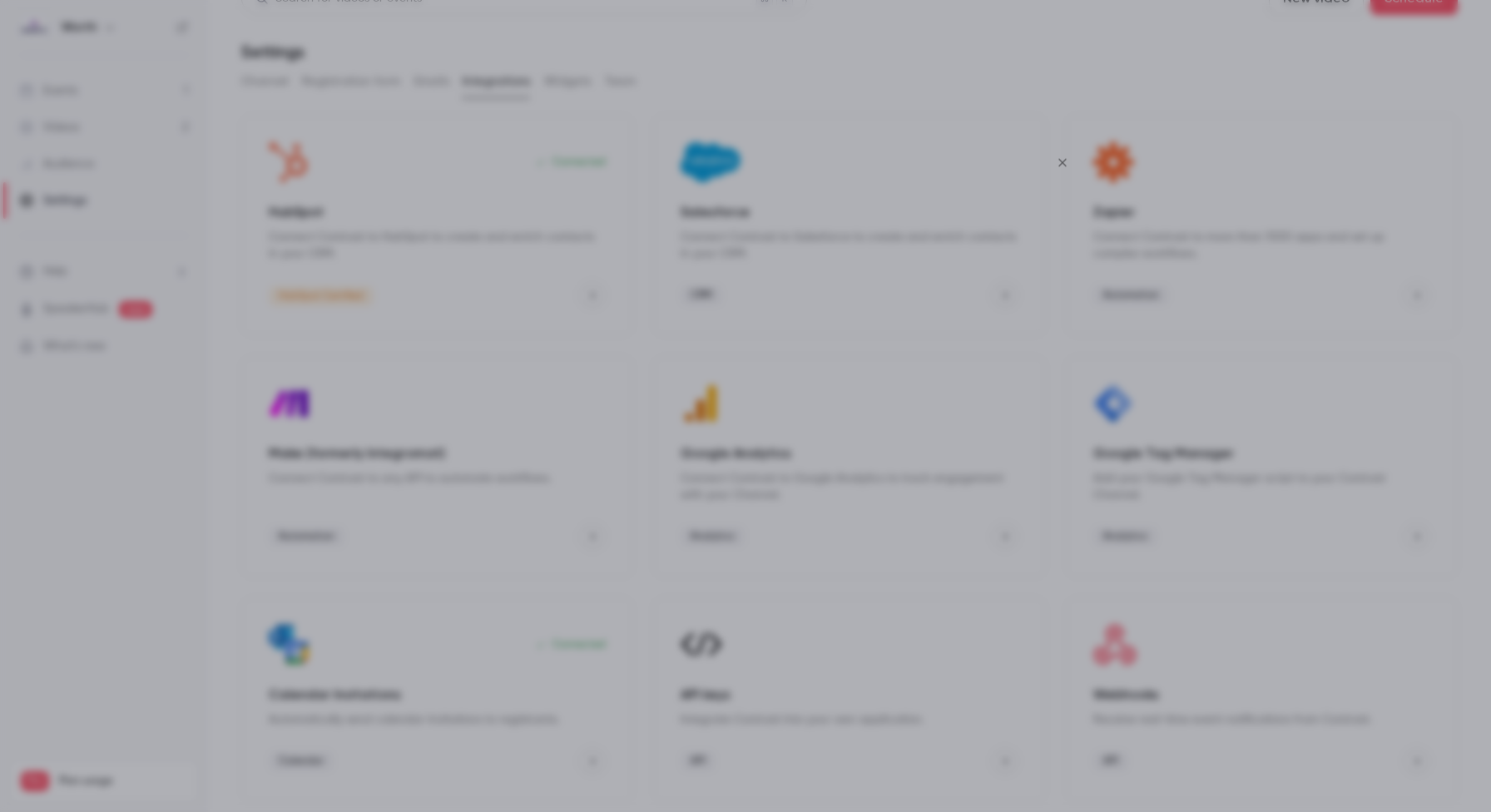
click at [1063, 158] on icon "Close" at bounding box center [1062, 163] width 20 height 14
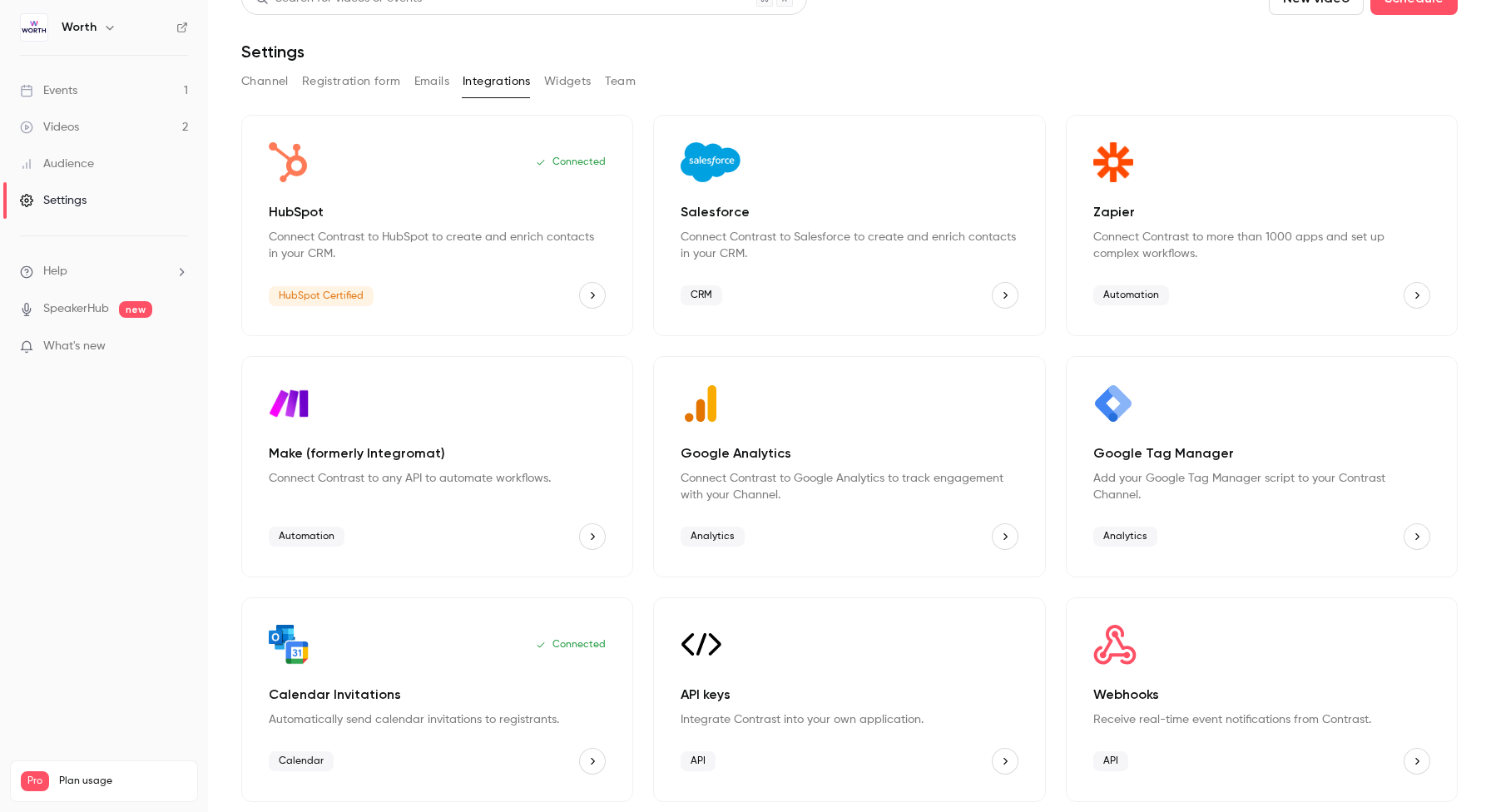
scroll to position [0, 0]
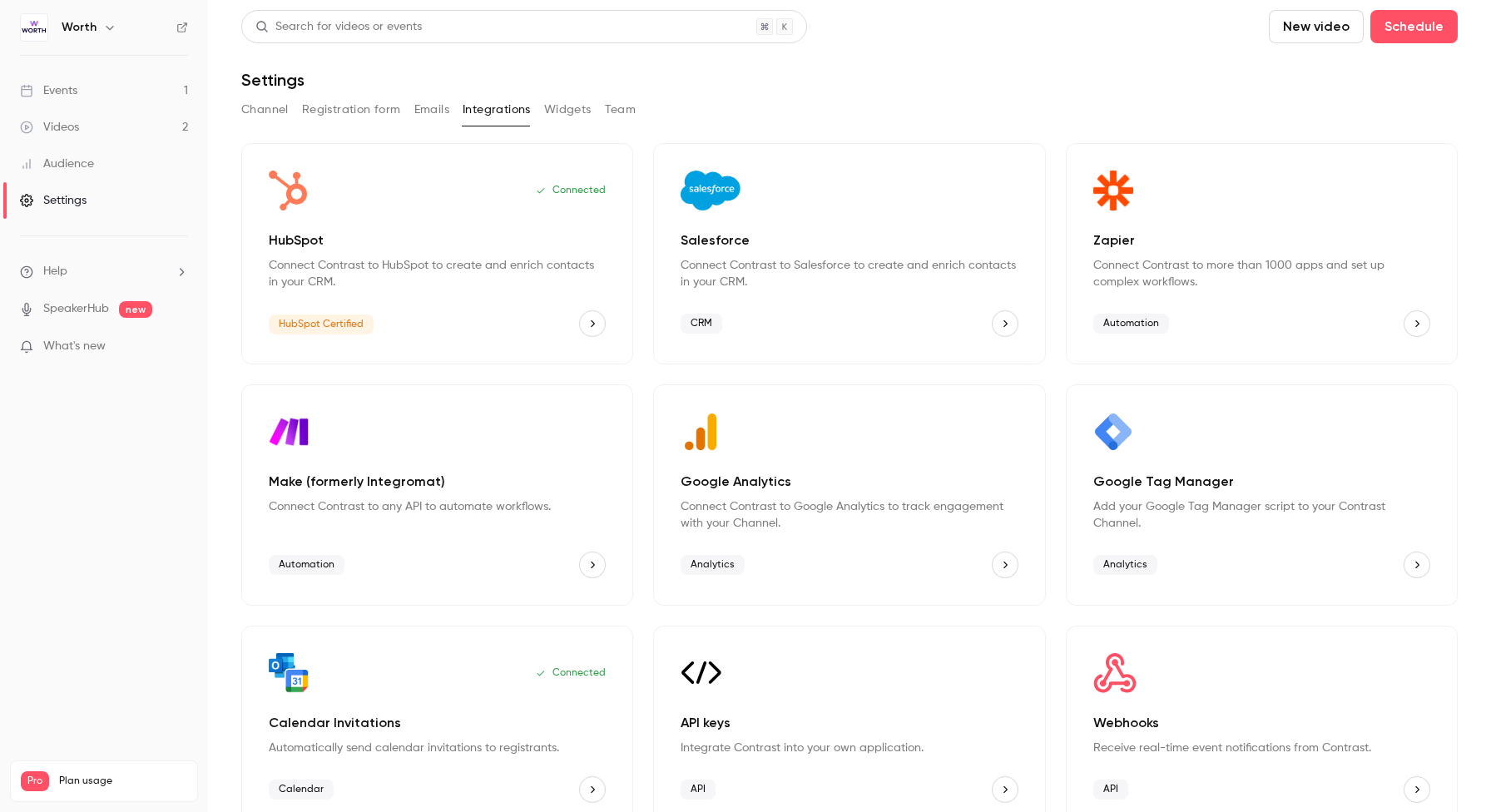
click at [264, 108] on button "Channel" at bounding box center [265, 109] width 47 height 26
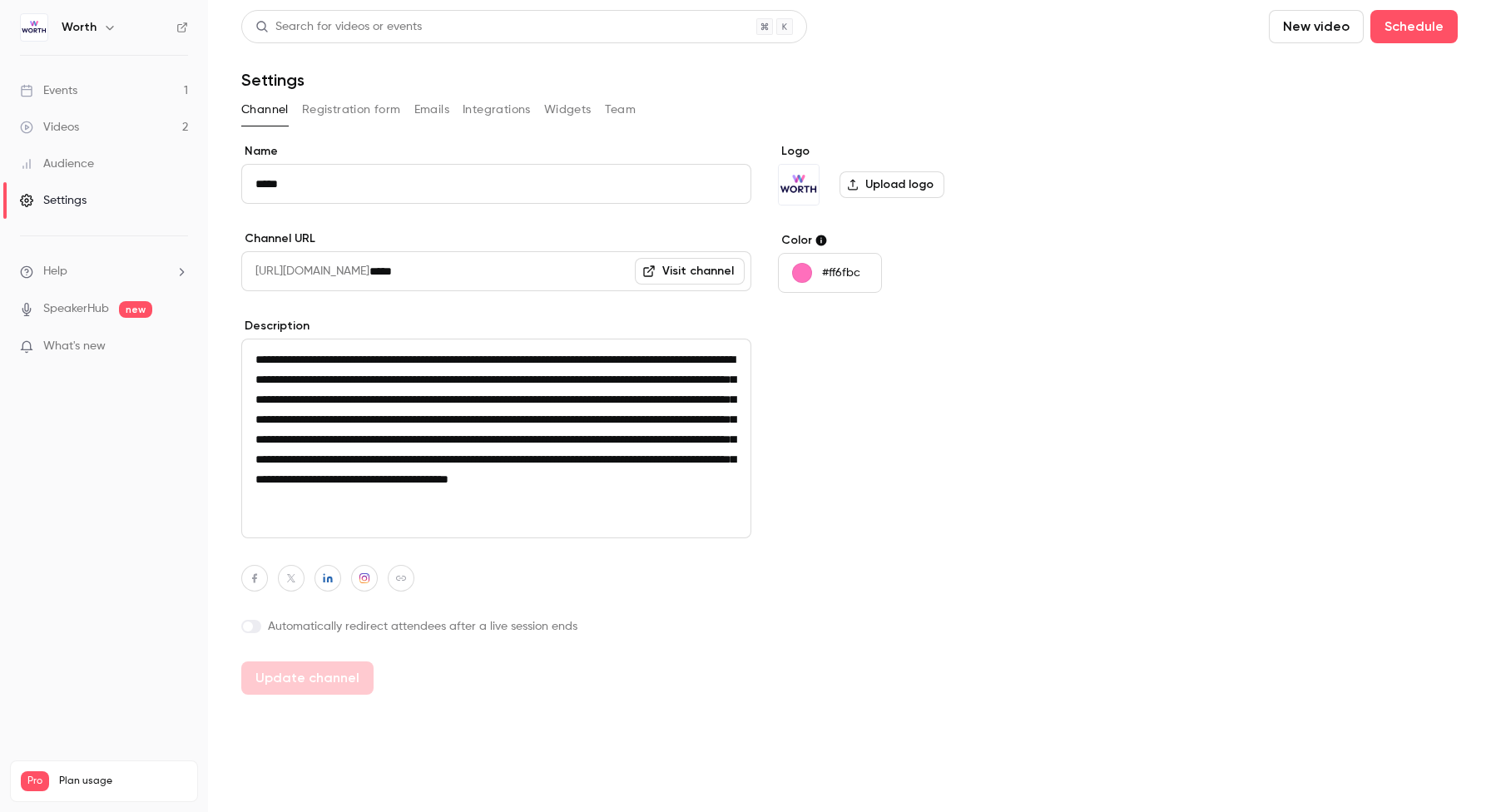
click at [365, 107] on button "Registration form" at bounding box center [351, 109] width 99 height 26
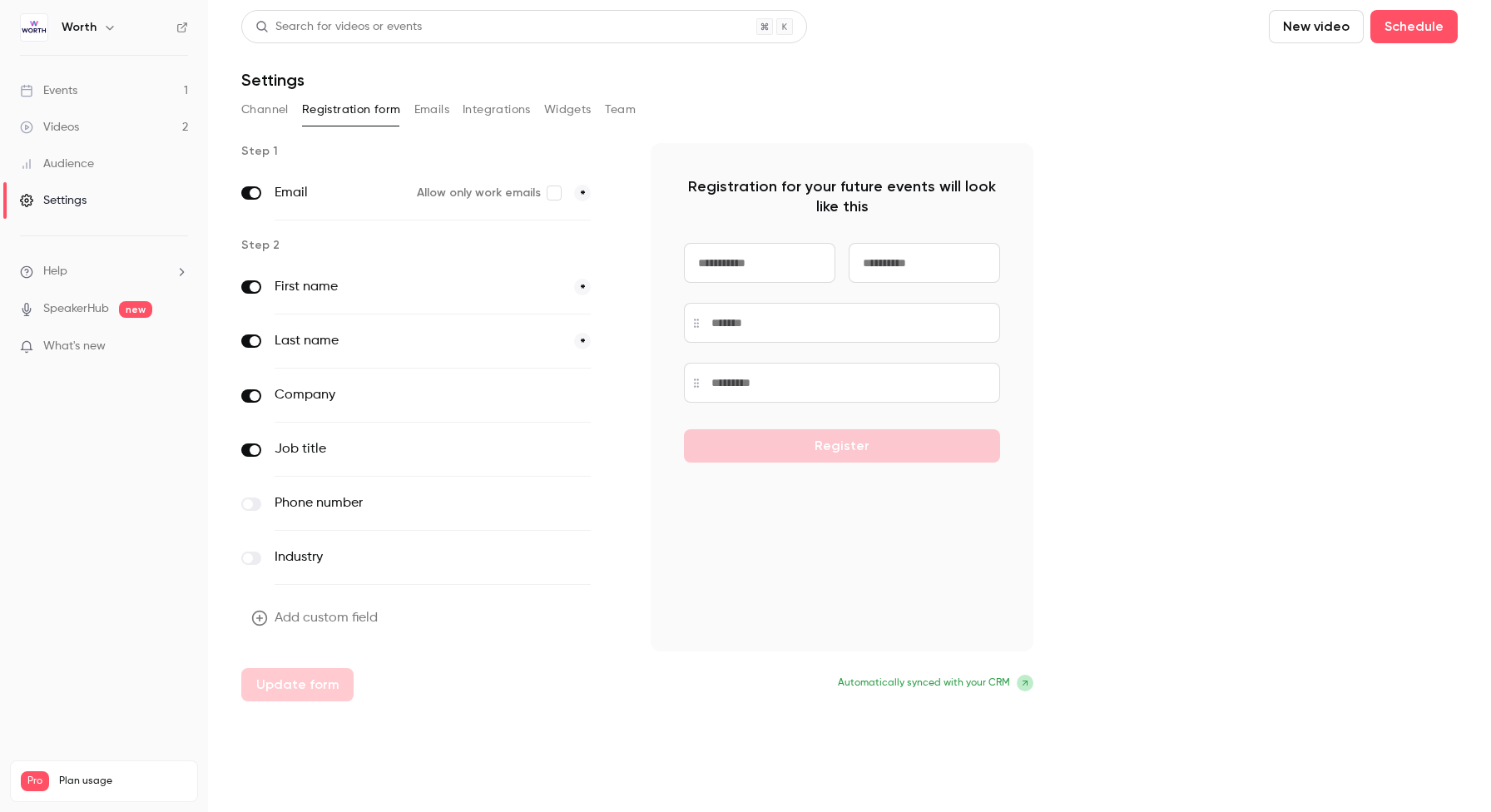
click at [426, 105] on button "Emails" at bounding box center [432, 109] width 35 height 26
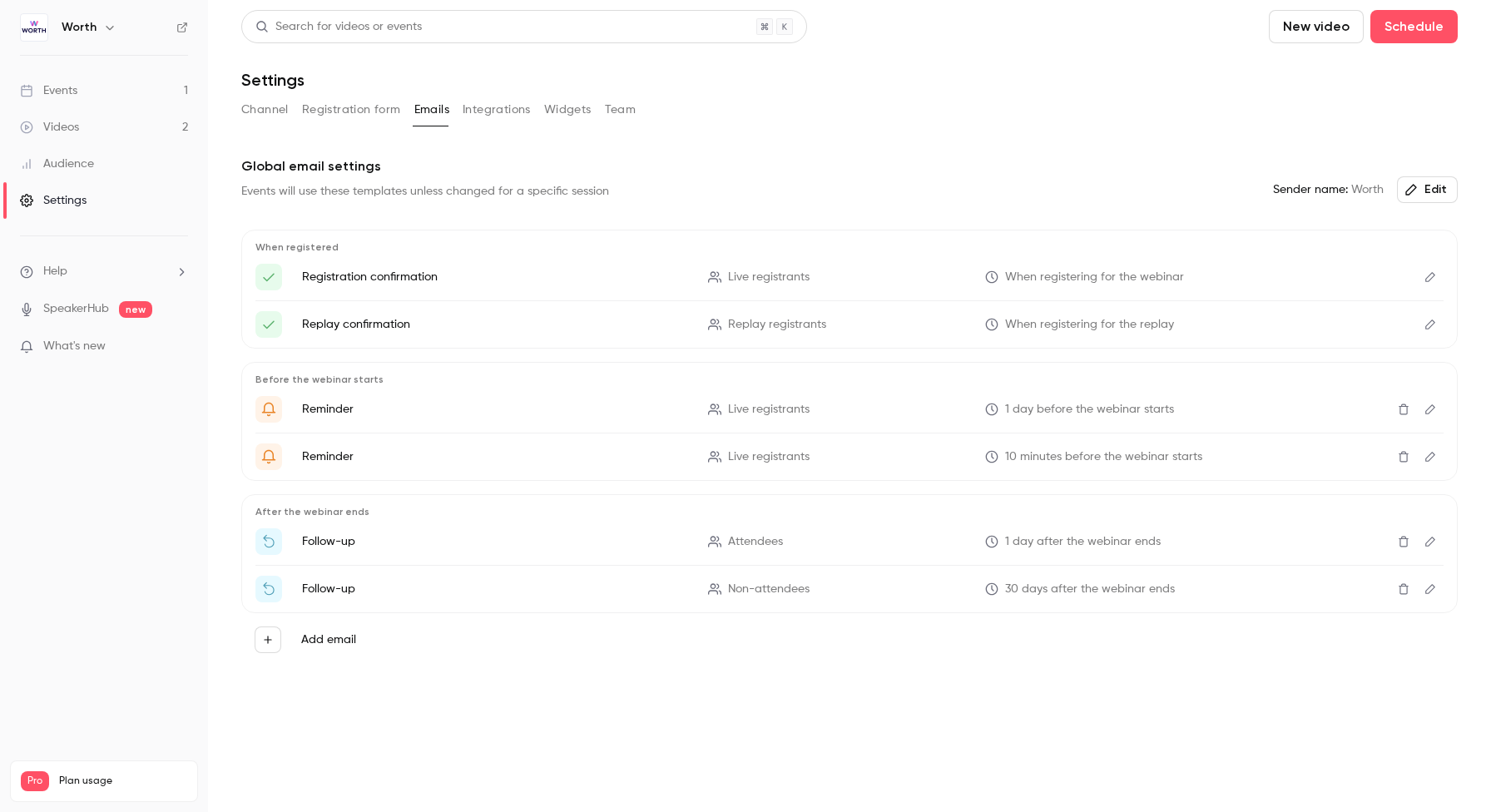
click at [100, 94] on link "Events 1" at bounding box center [104, 90] width 208 height 36
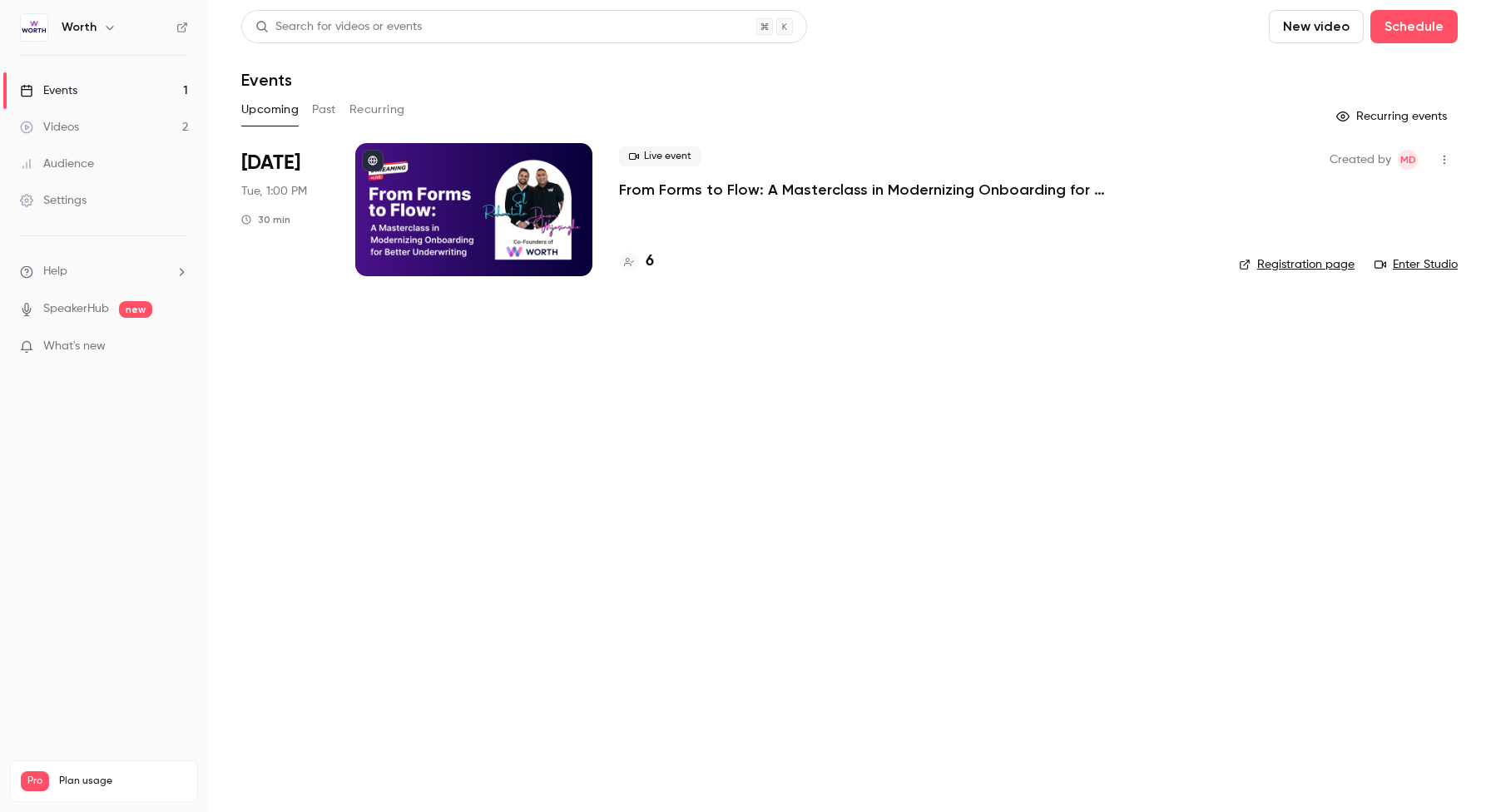
click at [466, 190] on div at bounding box center [474, 210] width 237 height 133
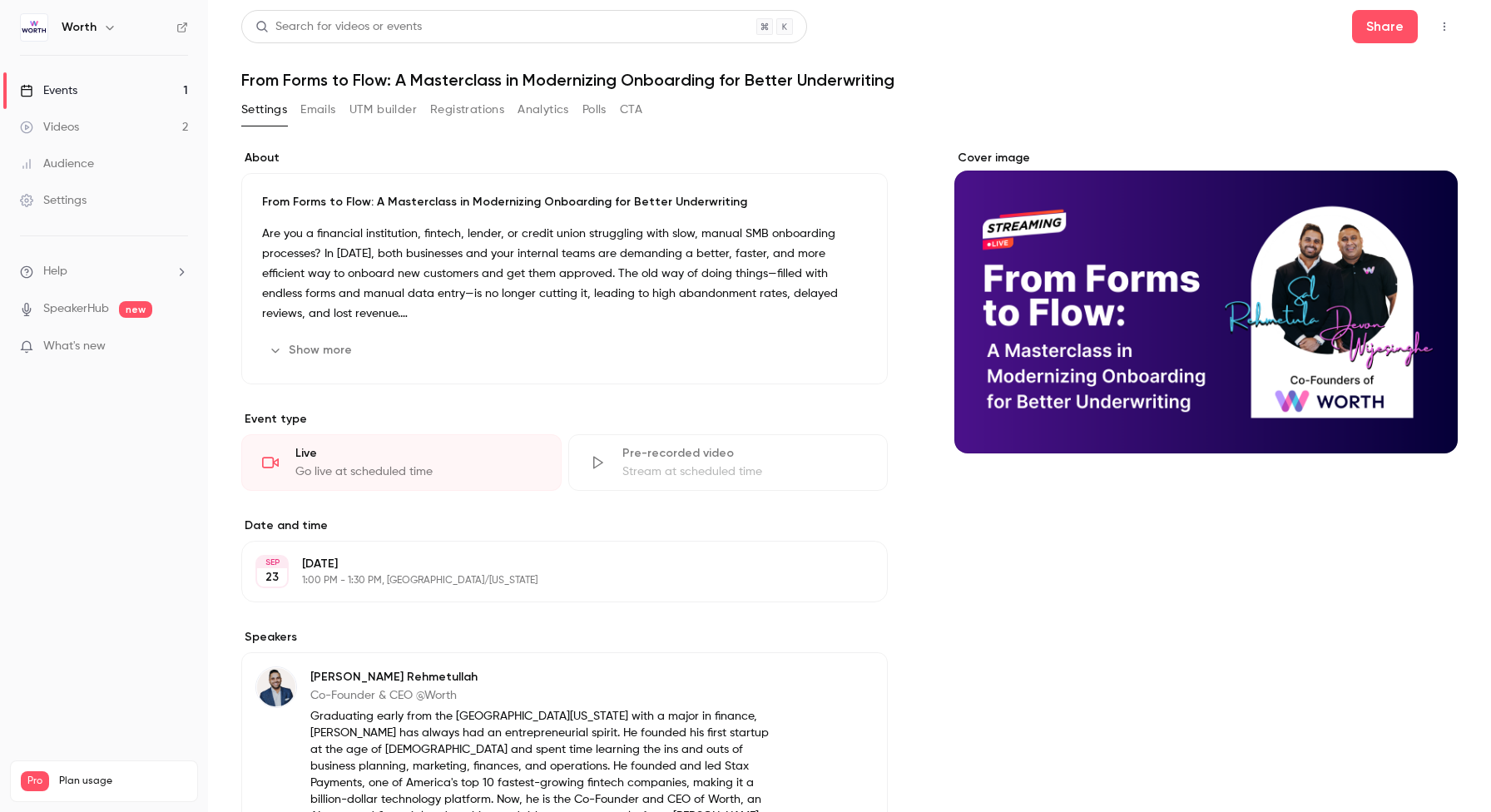
click at [491, 112] on button "Registrations" at bounding box center [466, 109] width 74 height 26
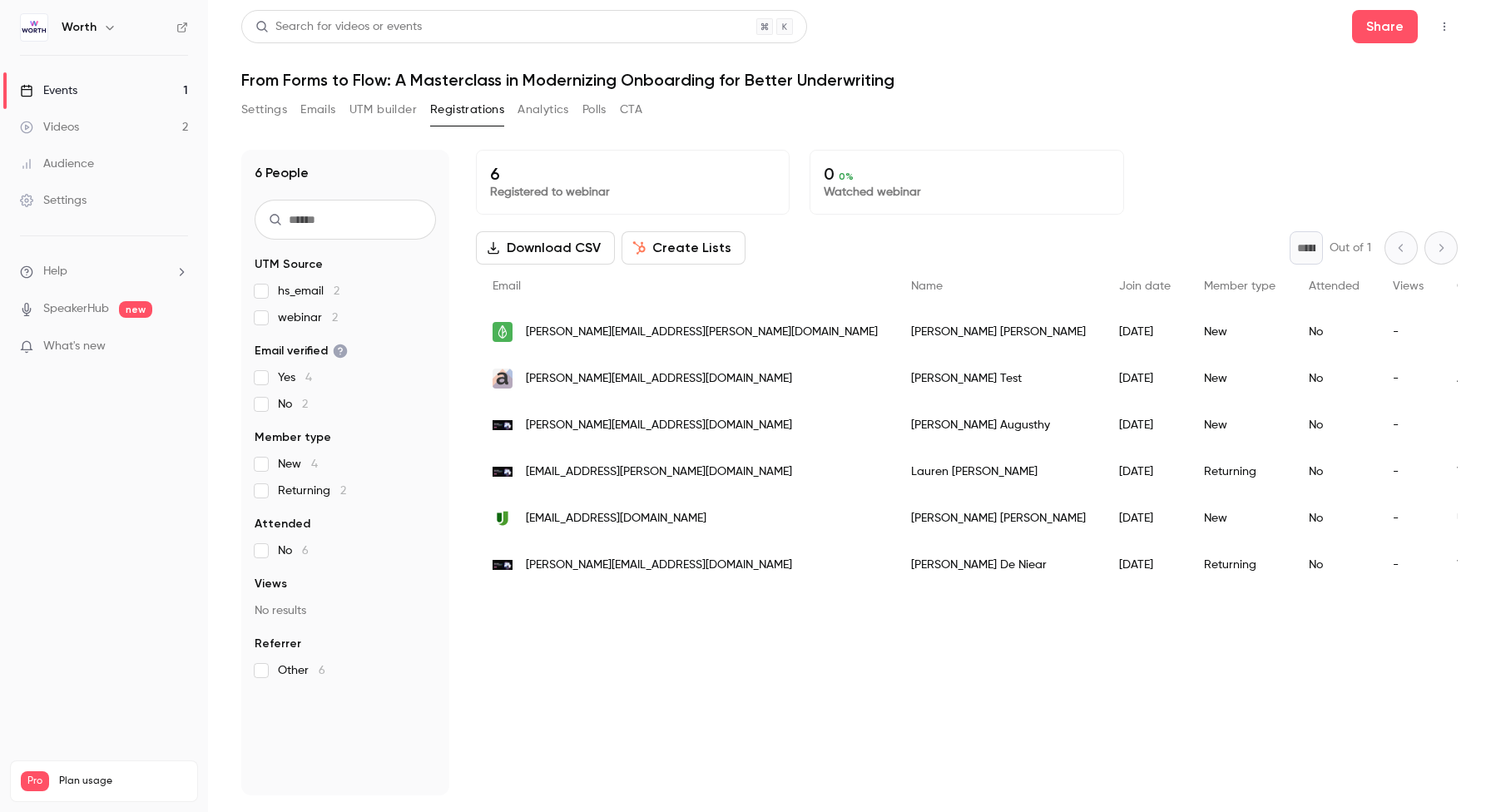
drag, startPoint x: 589, startPoint y: 112, endPoint x: 597, endPoint y: 112, distance: 8.0
click at [589, 112] on button "Polls" at bounding box center [594, 109] width 25 height 26
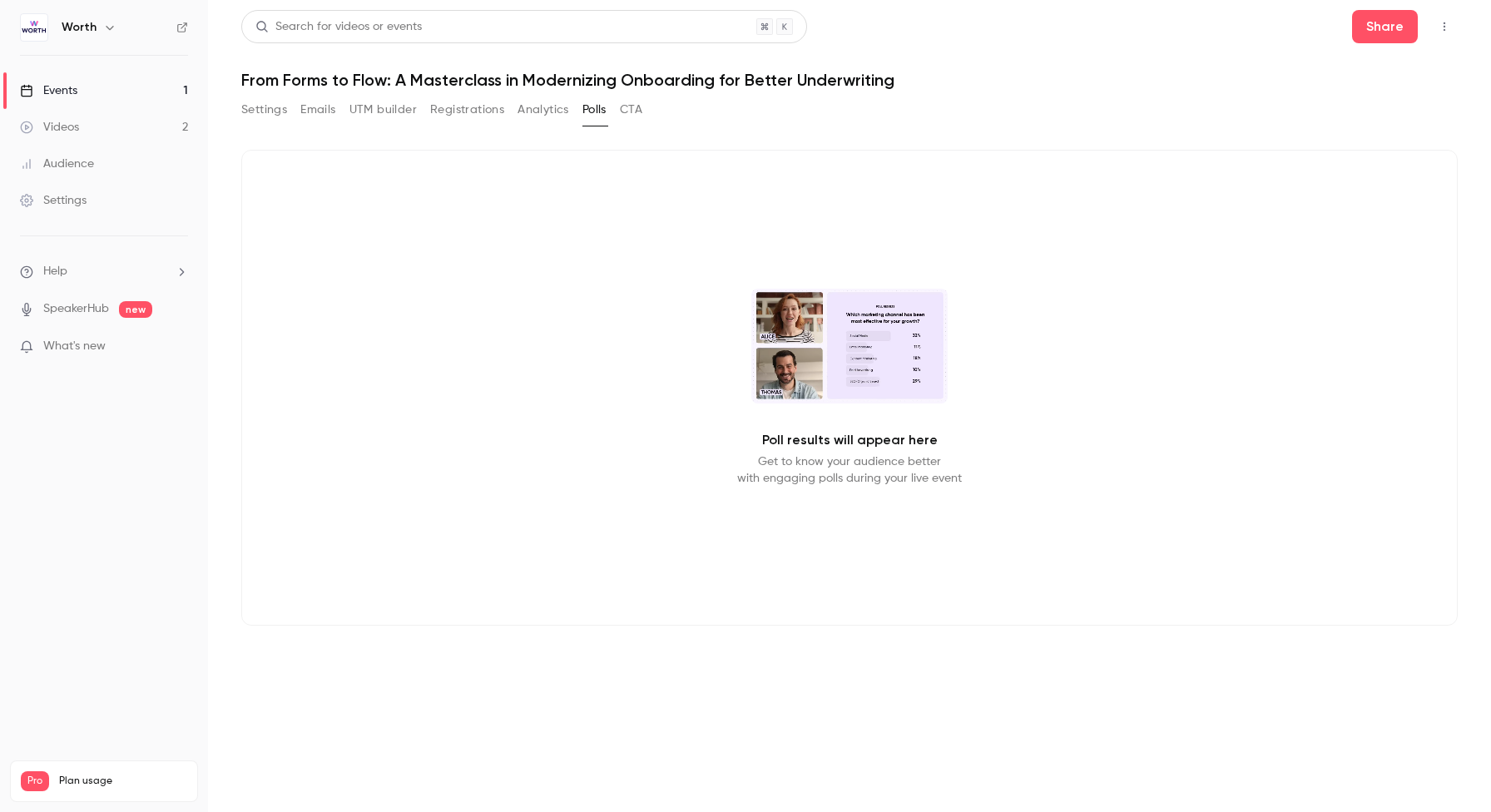
click at [638, 111] on button "CTA" at bounding box center [631, 109] width 23 height 26
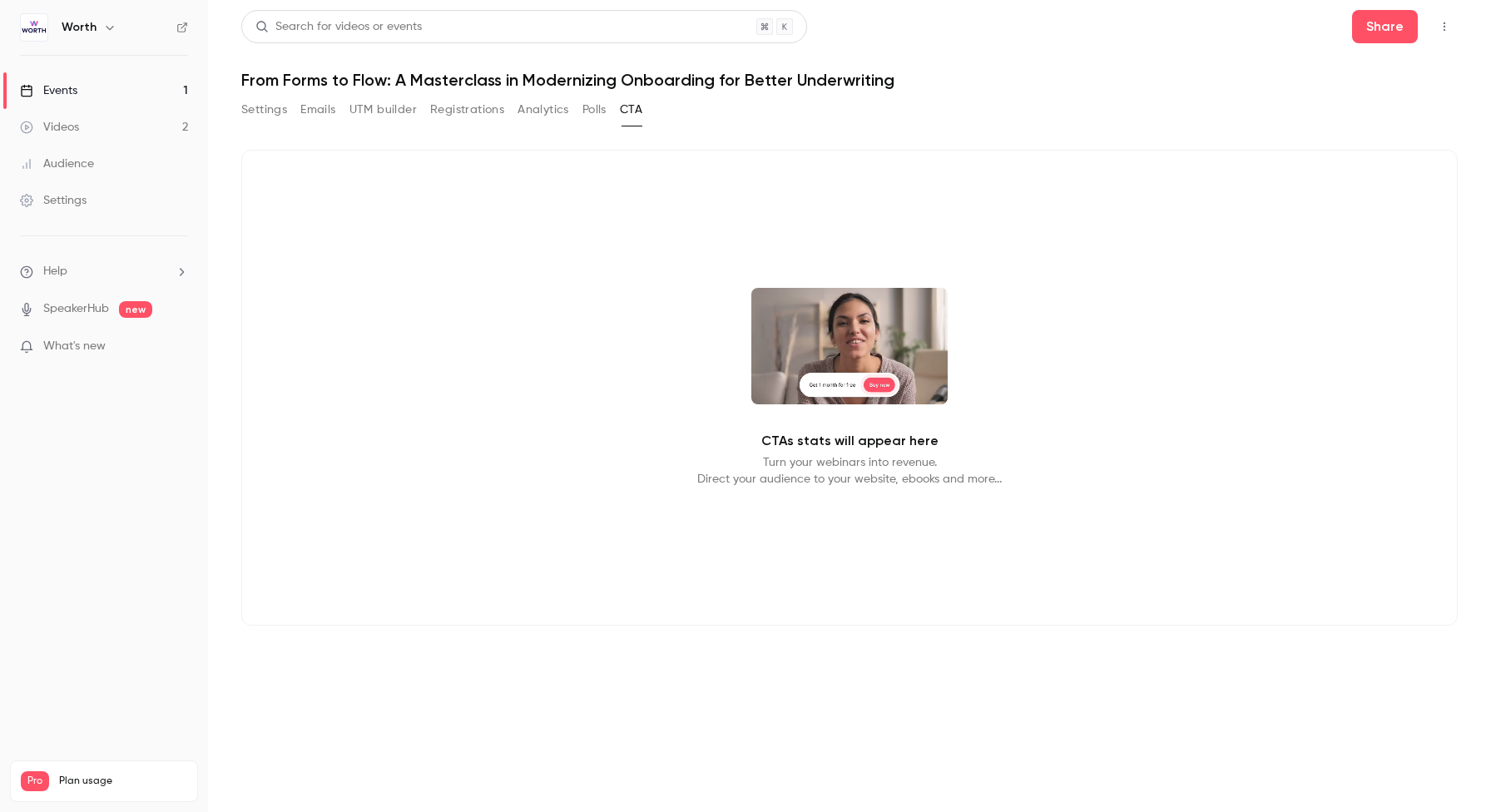
click at [248, 104] on button "Settings" at bounding box center [264, 109] width 46 height 26
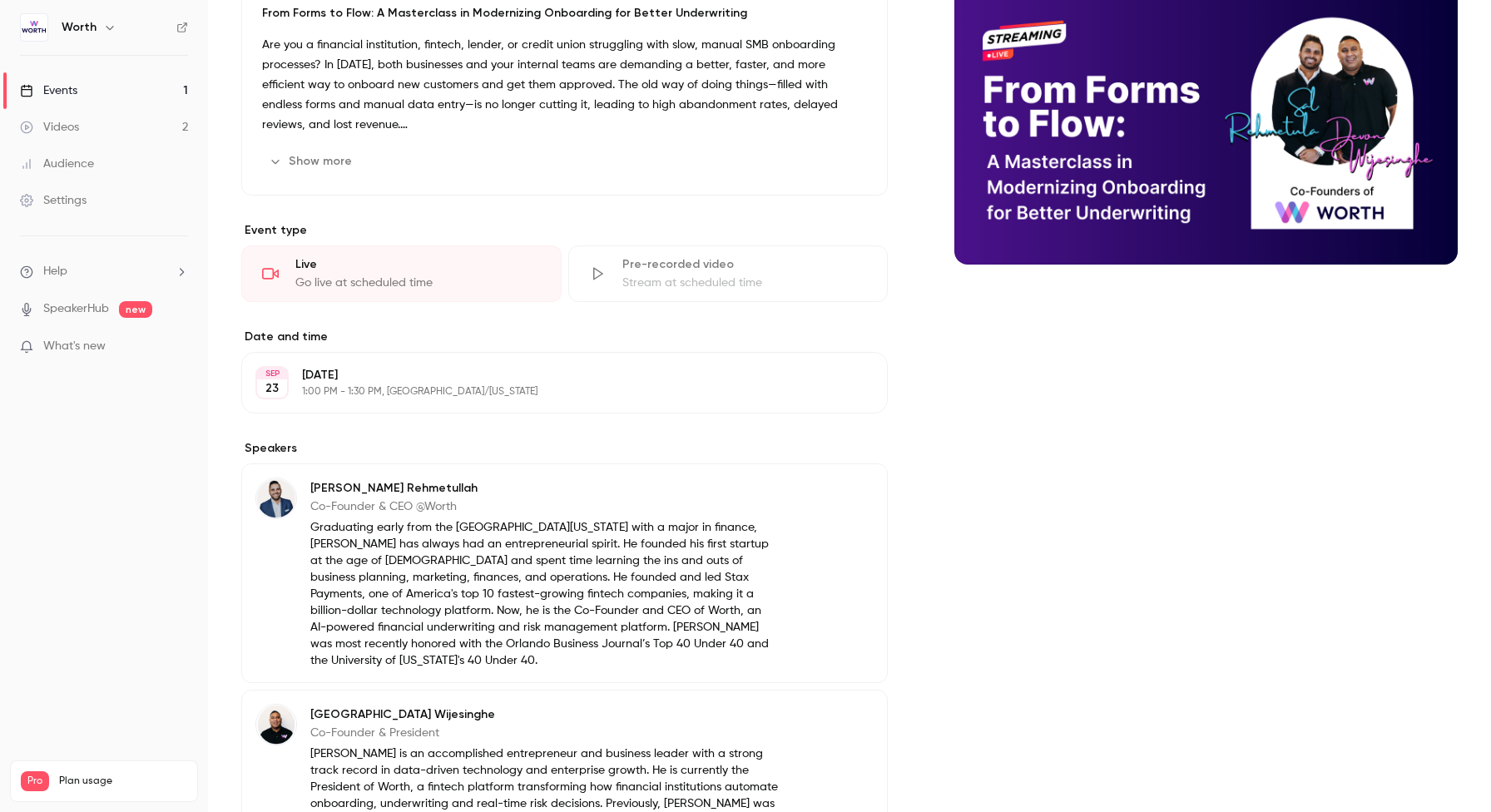
scroll to position [447, 0]
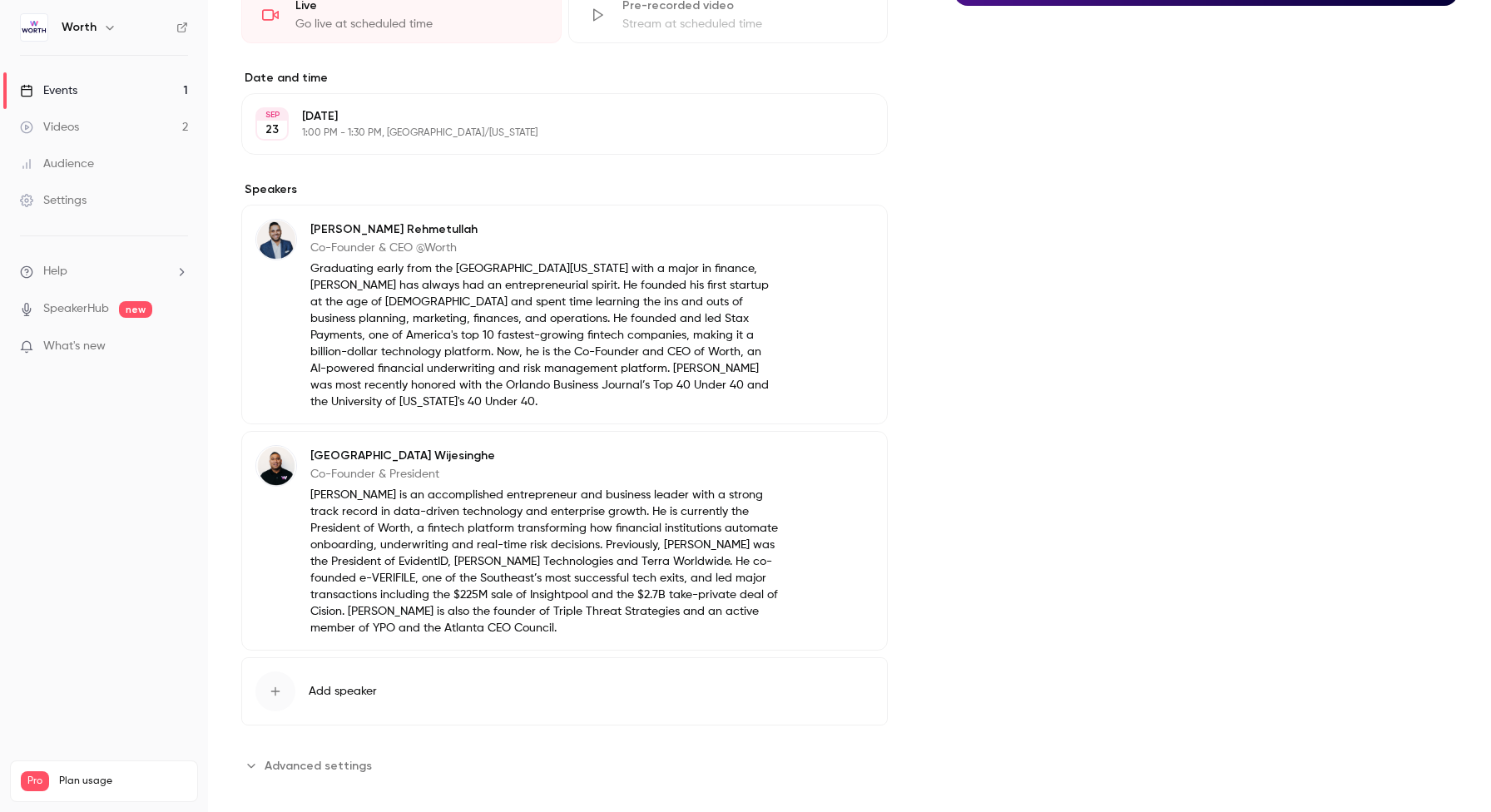
click at [299, 757] on span "Advanced settings" at bounding box center [318, 766] width 107 height 18
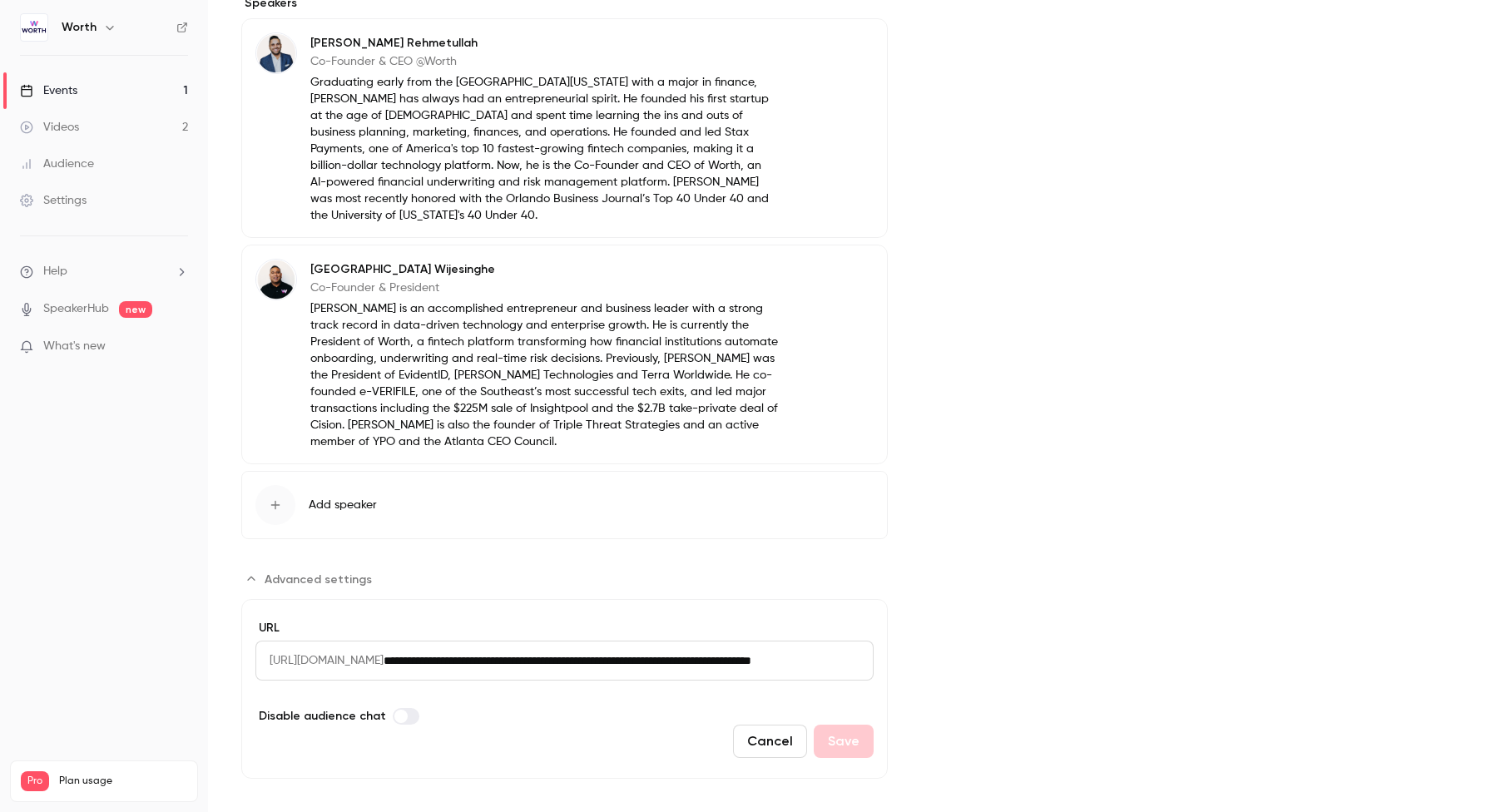
scroll to position [0, 0]
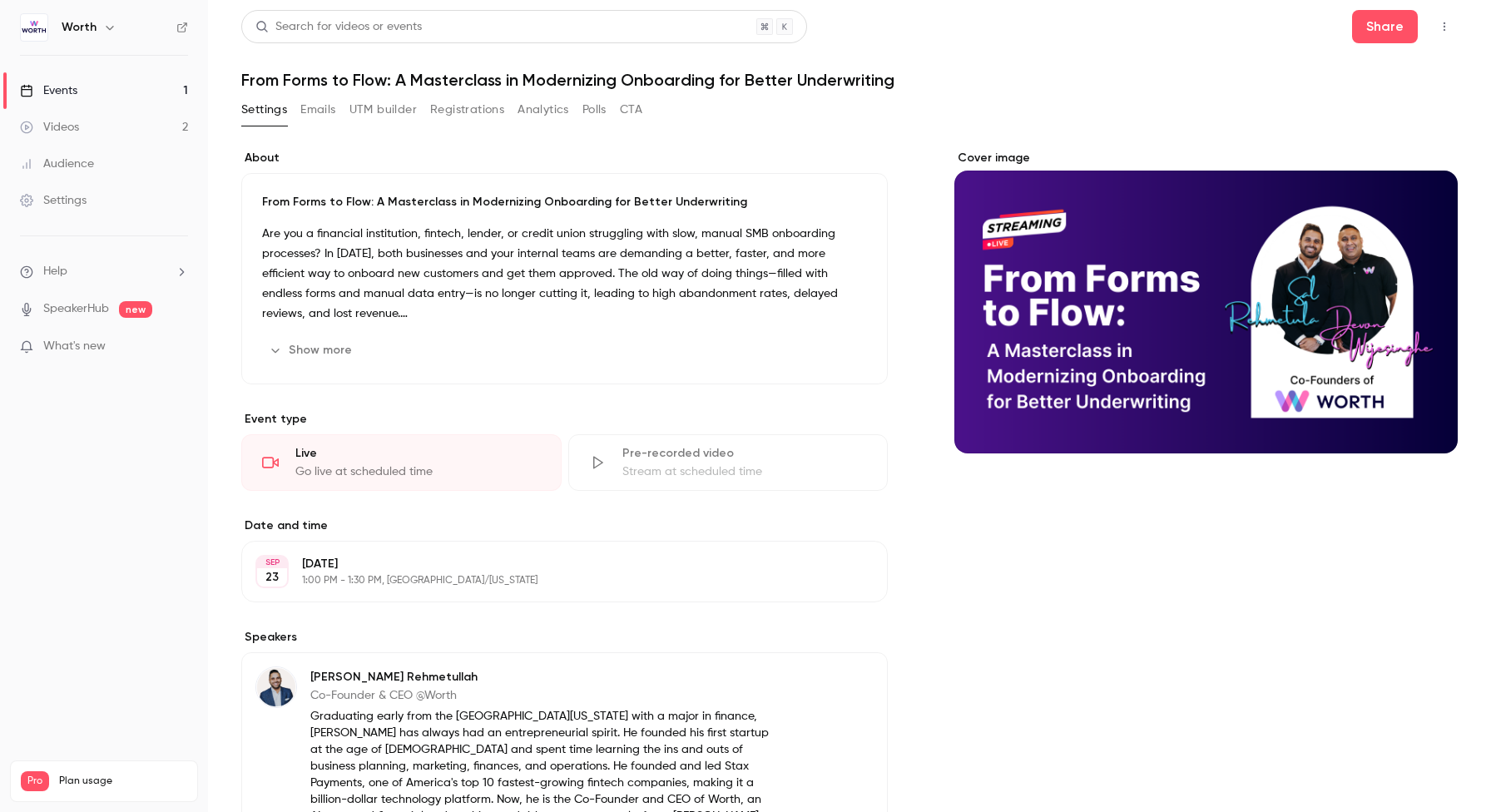
click at [74, 185] on link "Settings" at bounding box center [104, 200] width 208 height 36
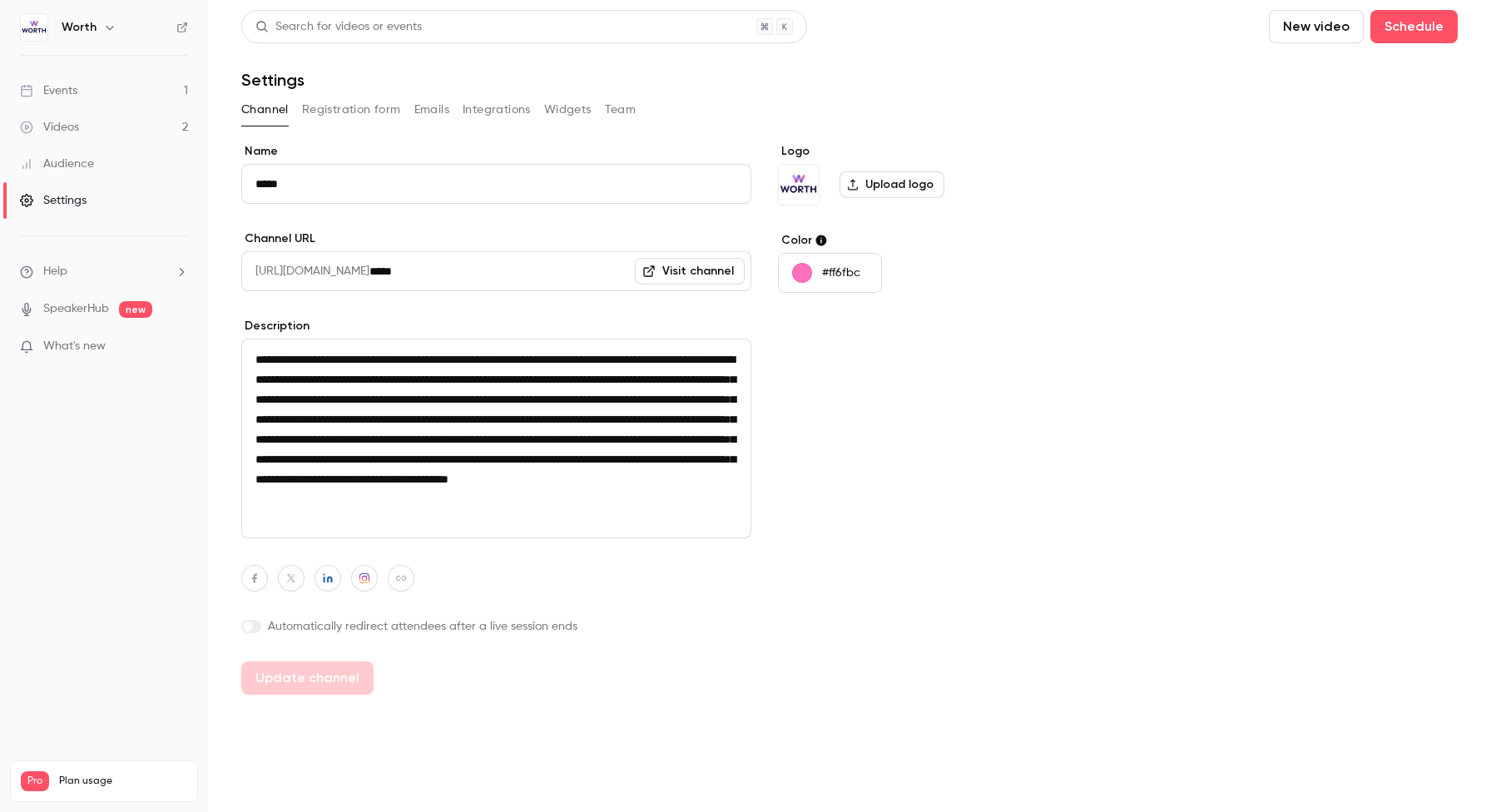
click at [480, 116] on button "Integrations" at bounding box center [496, 109] width 69 height 26
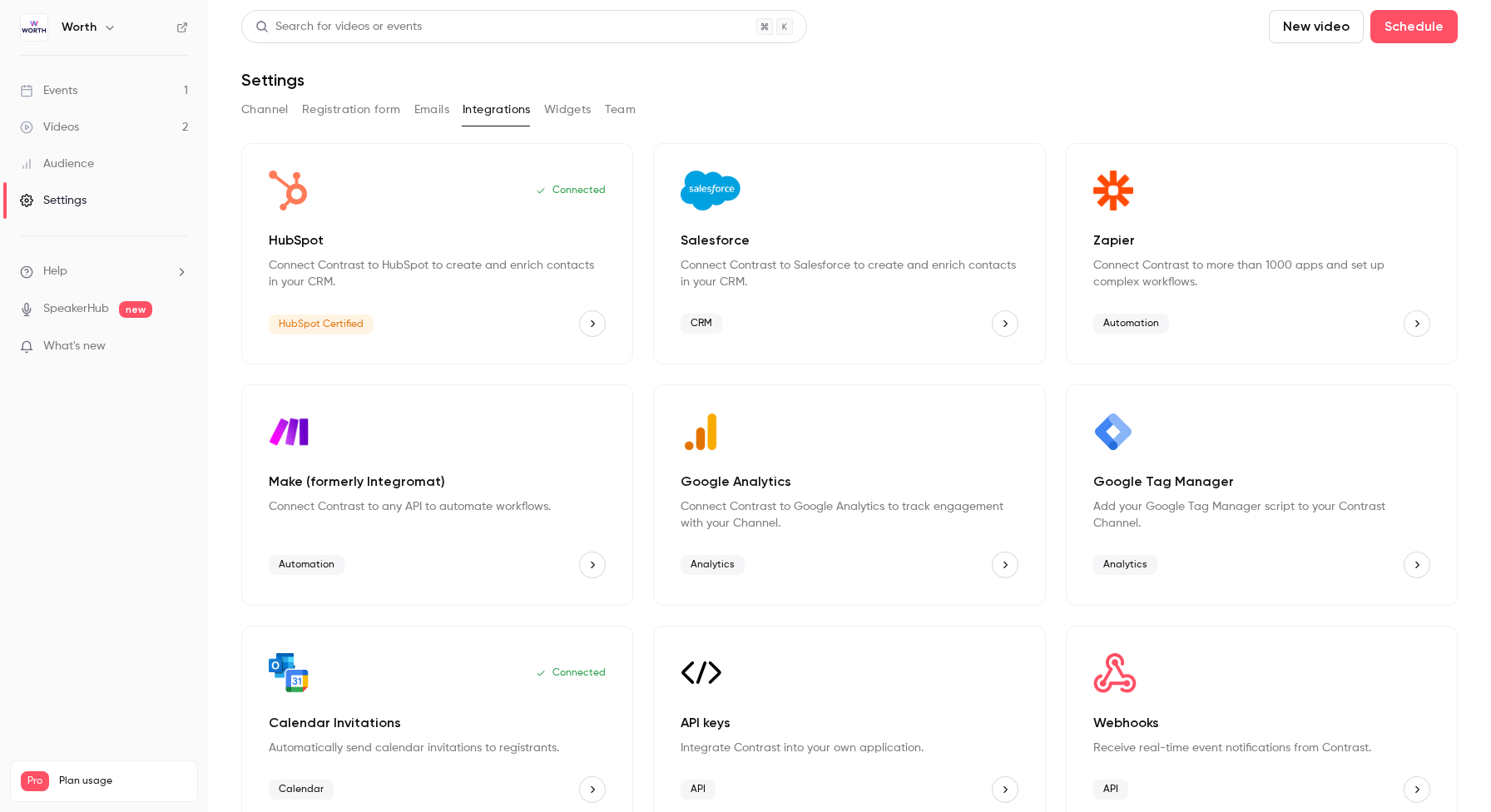
scroll to position [28, 0]
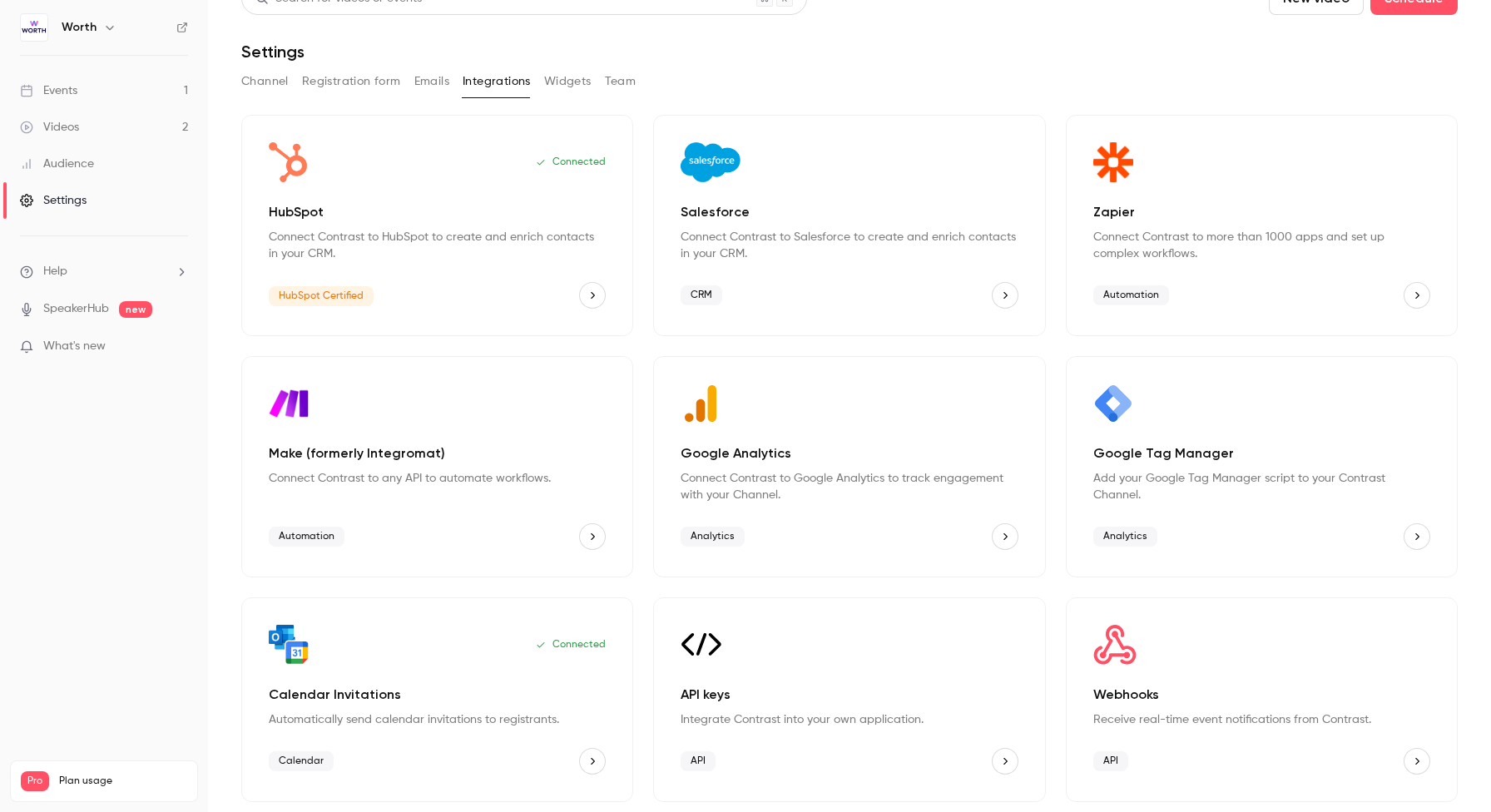
click at [1217, 270] on div "Zapier Connect Contrast to more than 1000 apps and set up complex workflows. Au…" at bounding box center [1260, 226] width 391 height 222
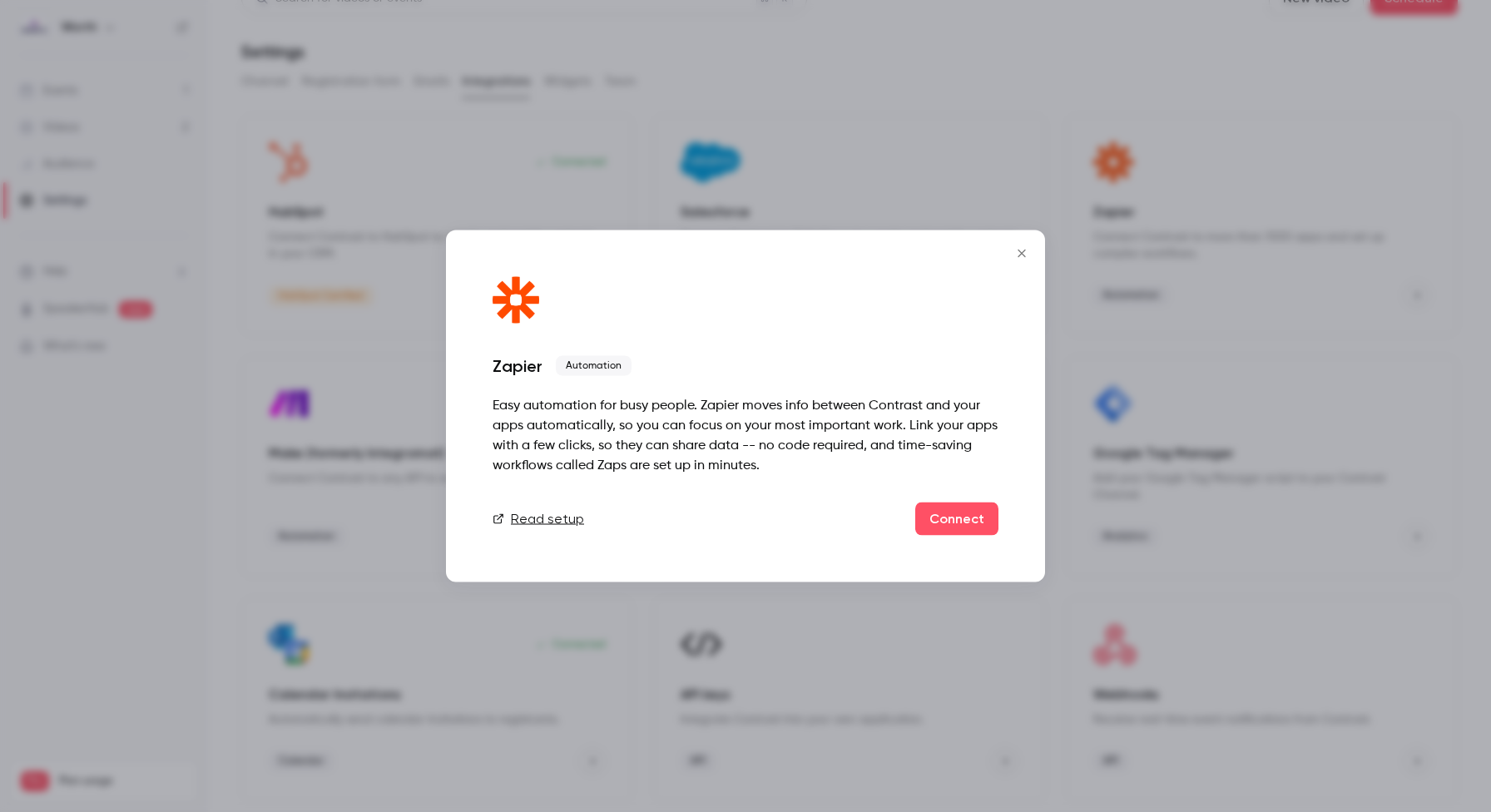
click at [1016, 250] on icon "Close" at bounding box center [1021, 254] width 20 height 14
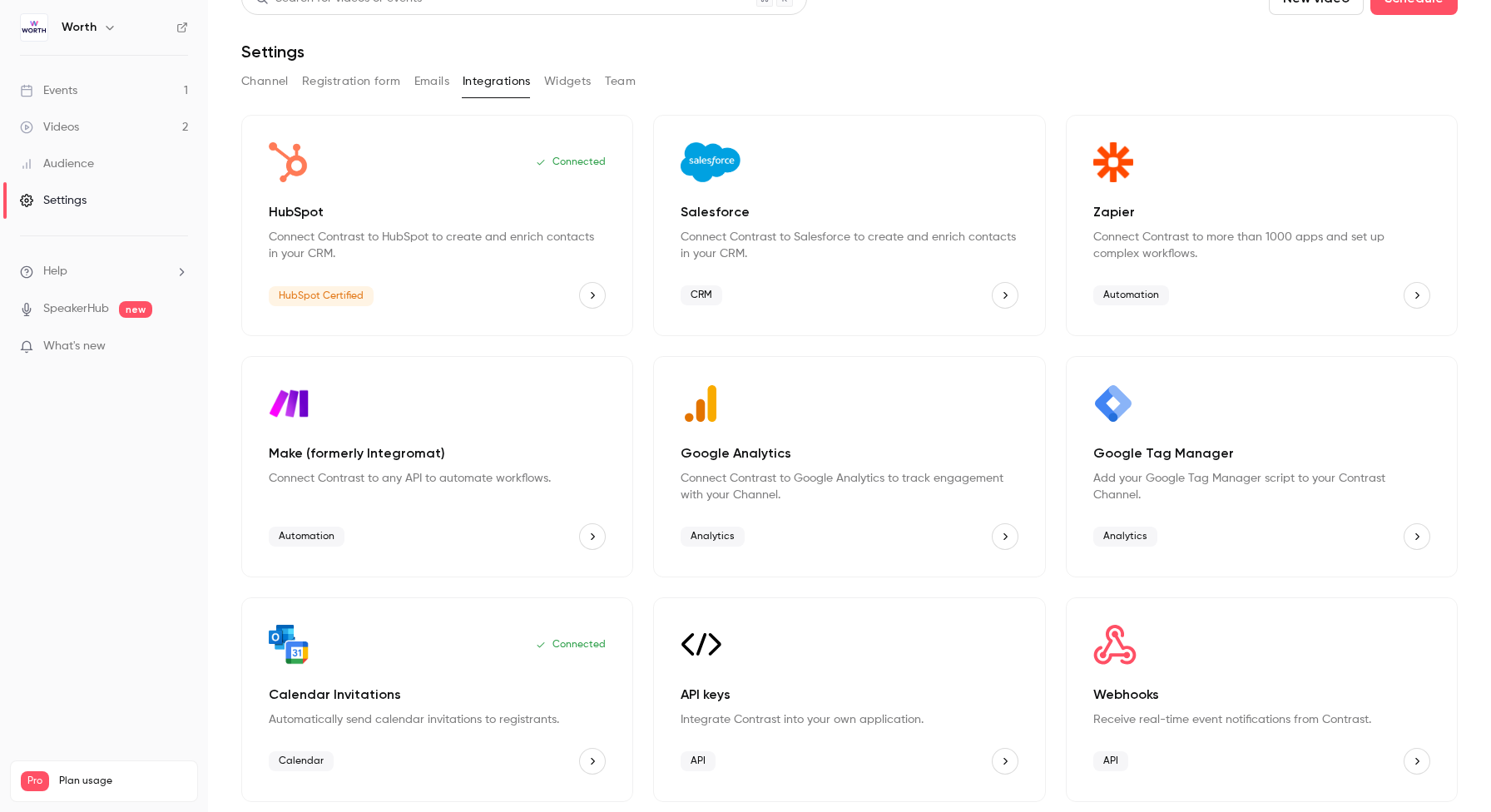
click at [848, 517] on div "Google Analytics Connect Contrast to Google Analytics to track engagement with …" at bounding box center [848, 467] width 391 height 222
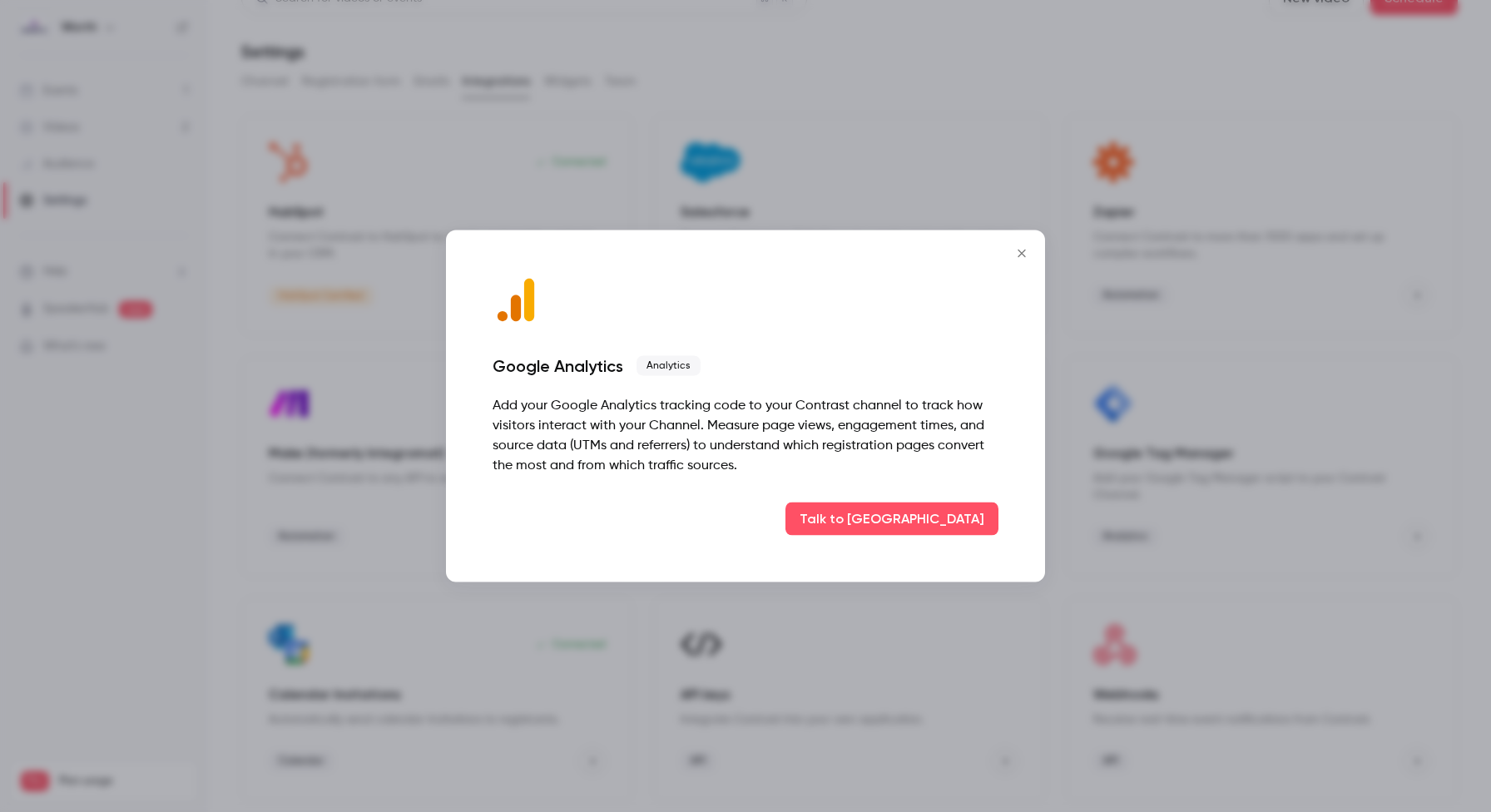
click at [1019, 251] on icon "Close" at bounding box center [1021, 253] width 8 height 8
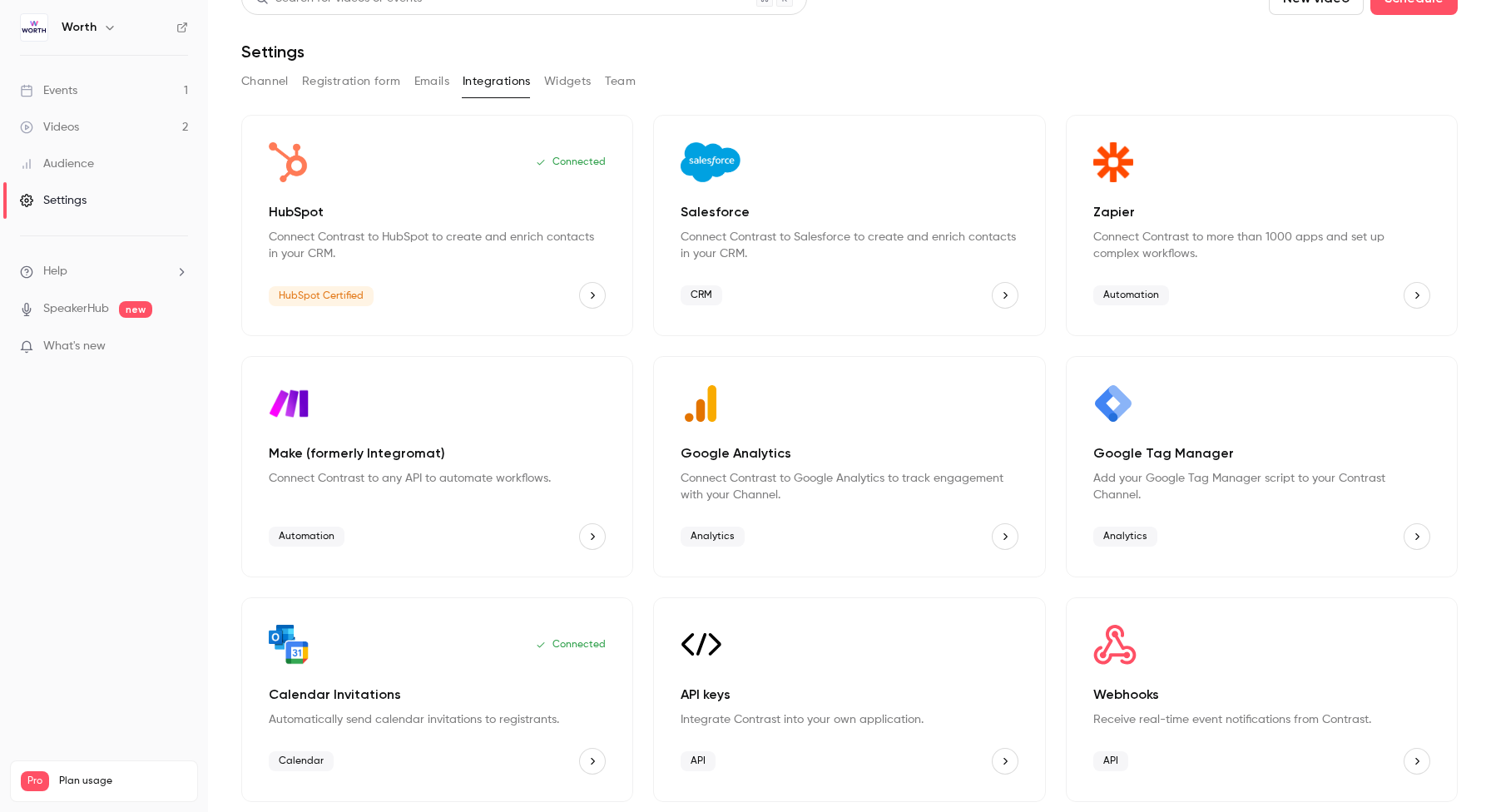
scroll to position [0, 0]
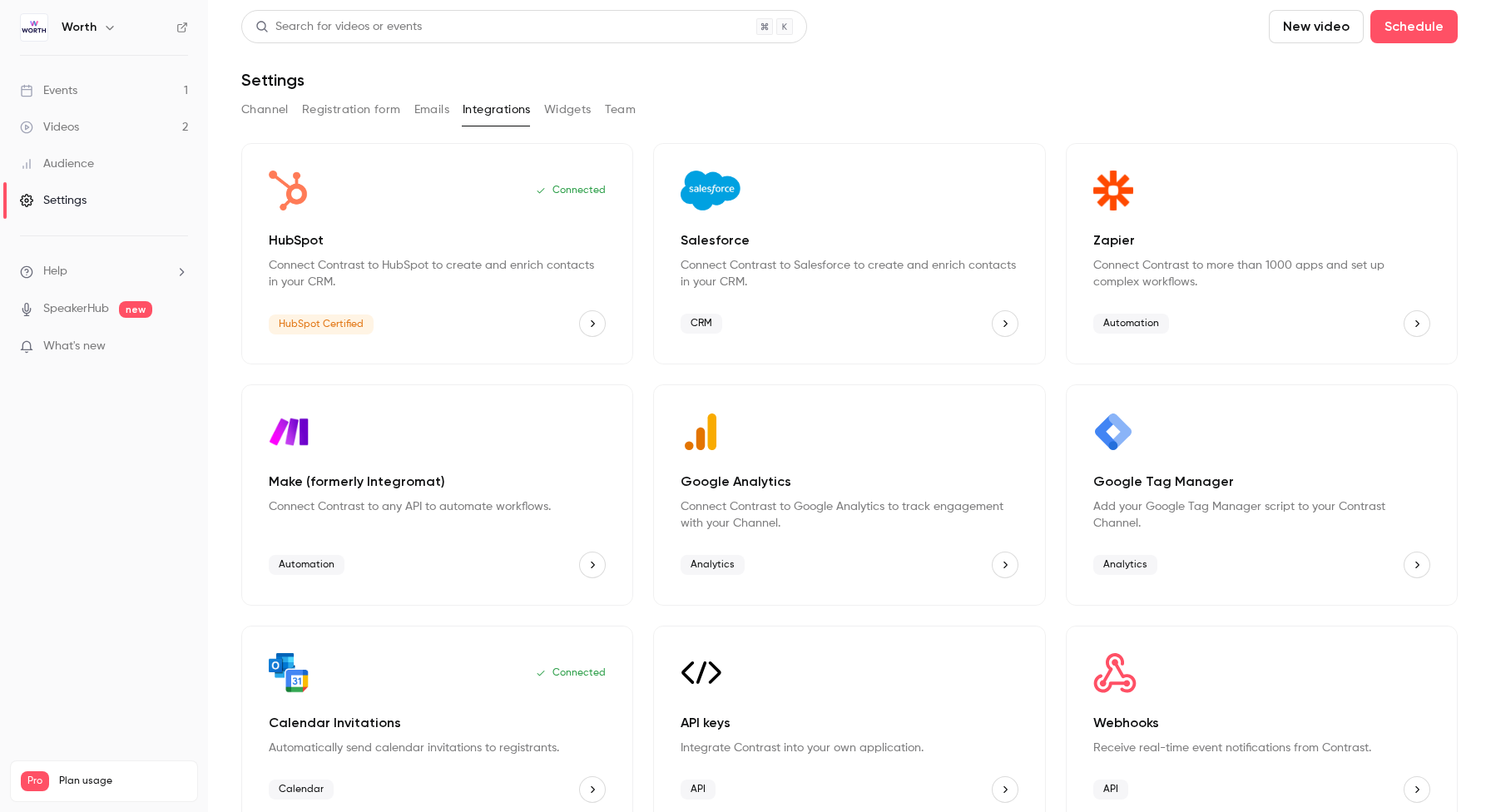
click at [1281, 539] on div "Google Tag Manager Add your Google Tag Manager script to your Contrast Channel.…" at bounding box center [1260, 495] width 391 height 222
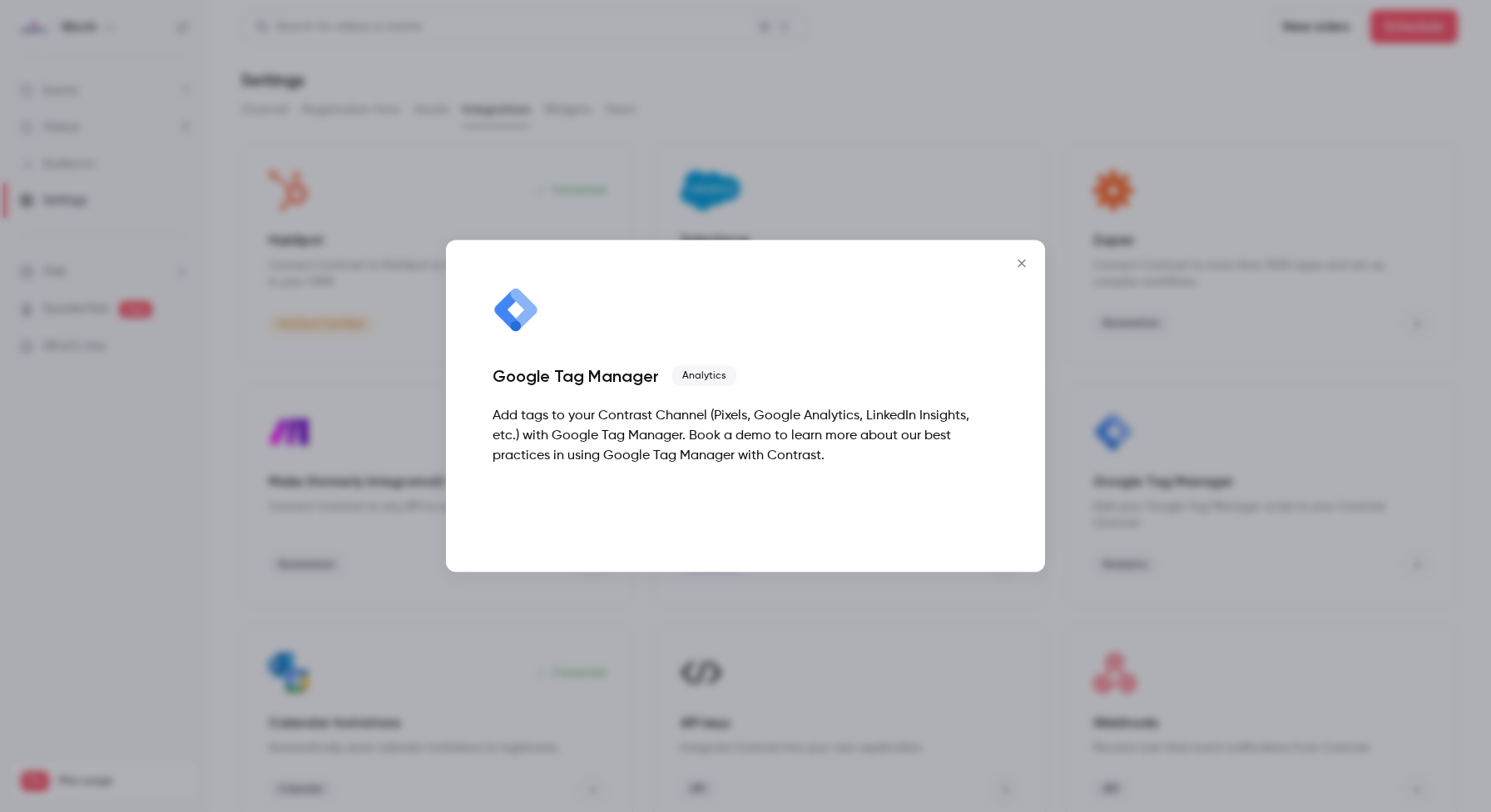
click at [960, 513] on button "Talk to [GEOGRAPHIC_DATA]" at bounding box center [892, 509] width 213 height 33
